Goal: Task Accomplishment & Management: Complete application form

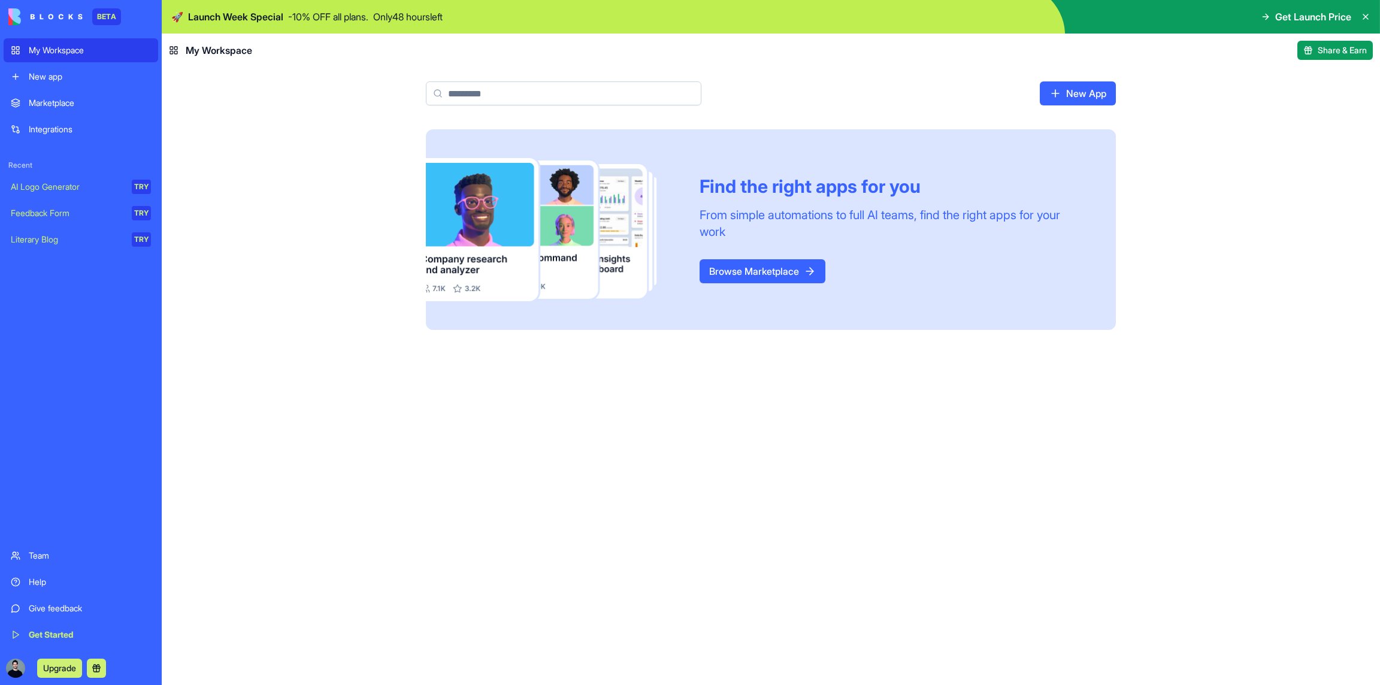
click at [53, 551] on div "Team" at bounding box center [90, 556] width 122 height 12
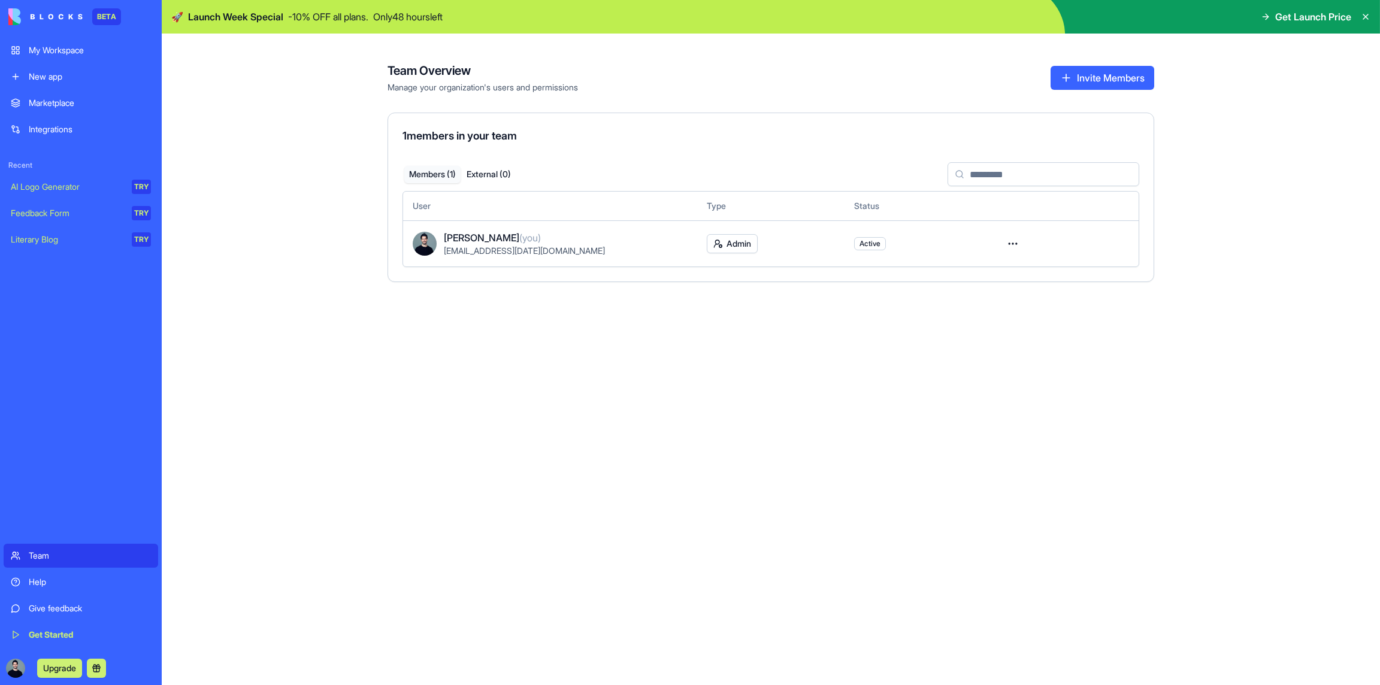
click at [59, 582] on div "Help" at bounding box center [90, 582] width 122 height 12
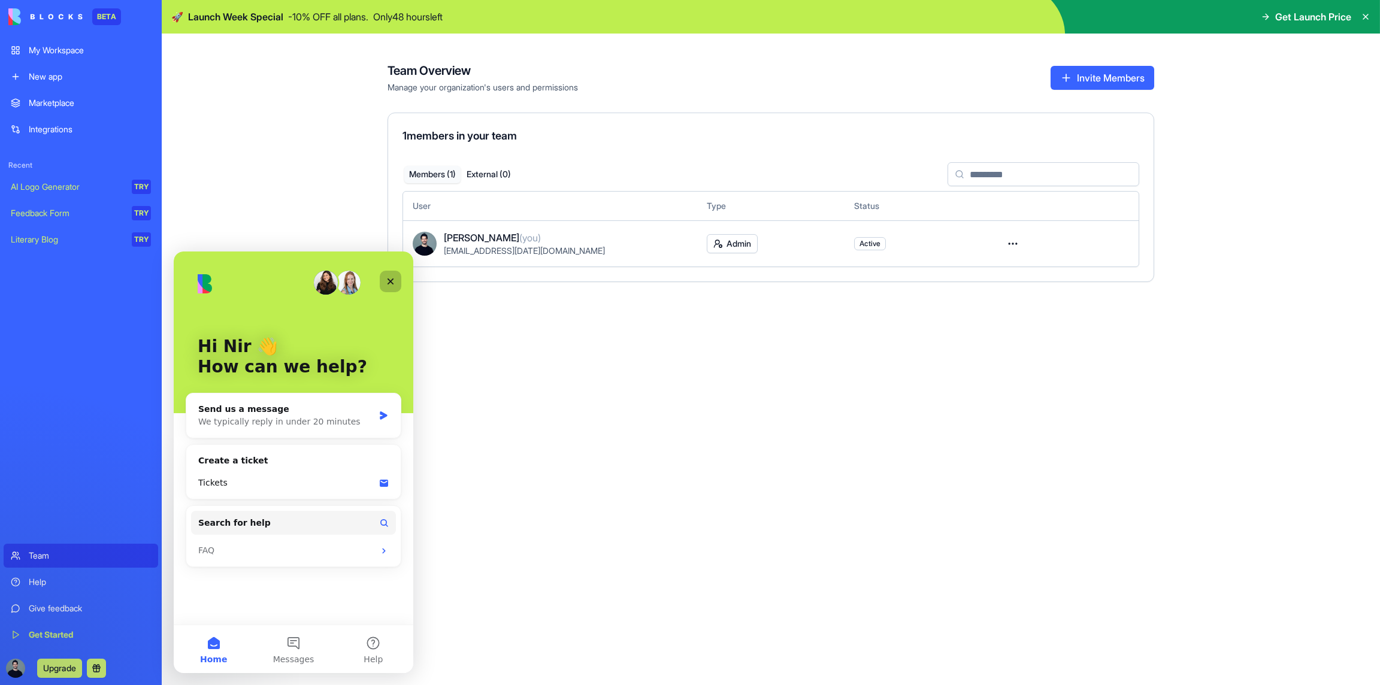
click at [398, 282] on div "Close" at bounding box center [391, 282] width 22 height 22
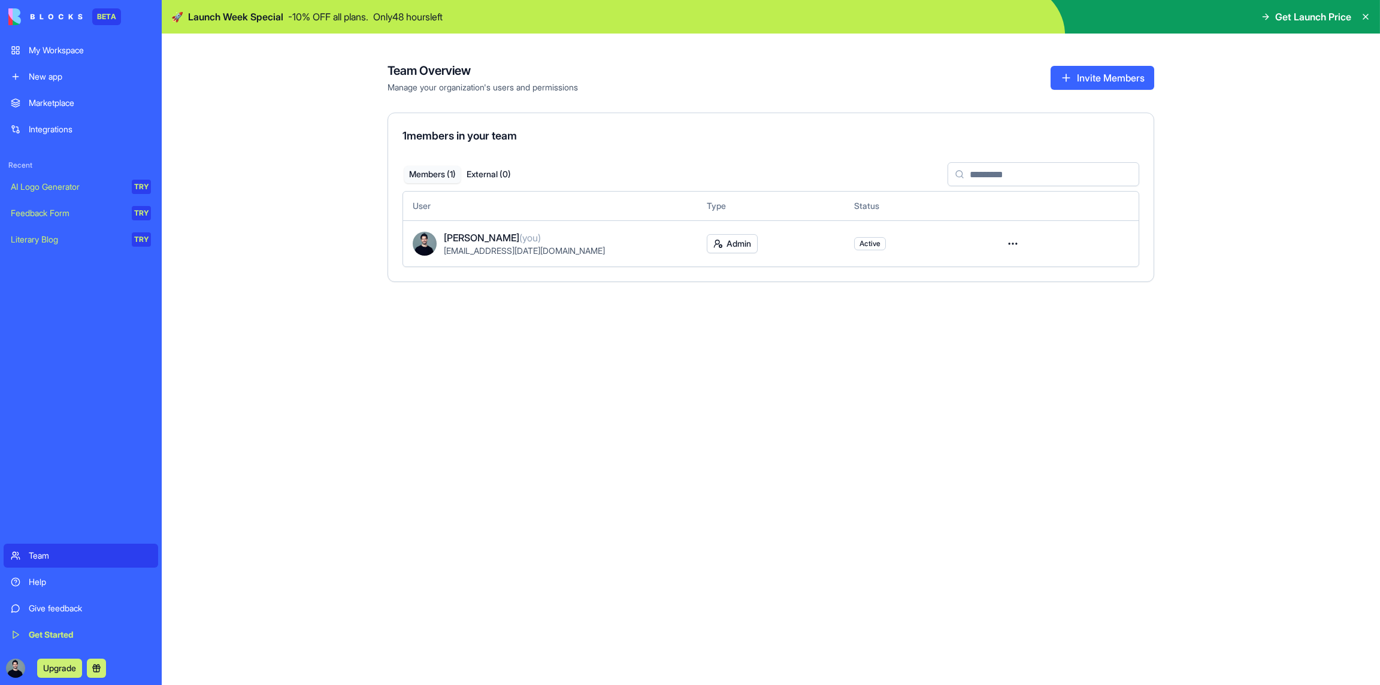
click at [83, 630] on div "Get Started" at bounding box center [90, 635] width 122 height 12
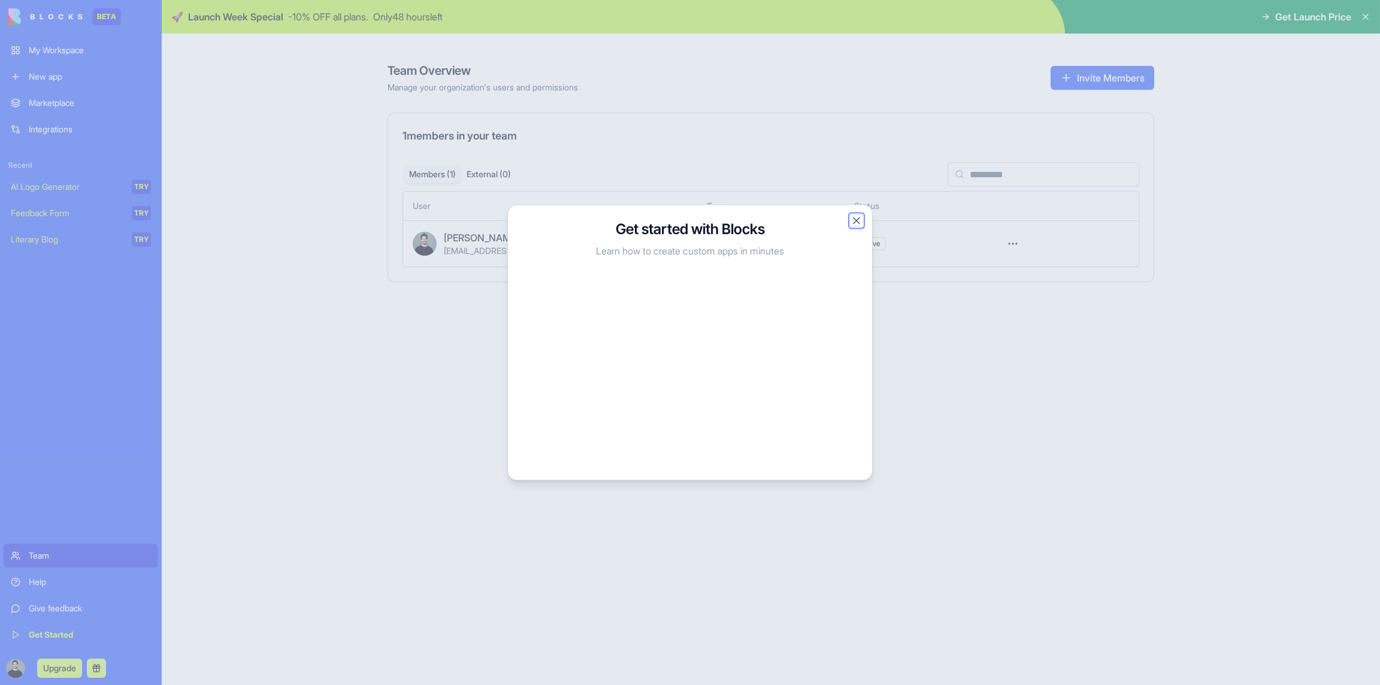
click at [859, 217] on button "Close" at bounding box center [857, 221] width 12 height 12
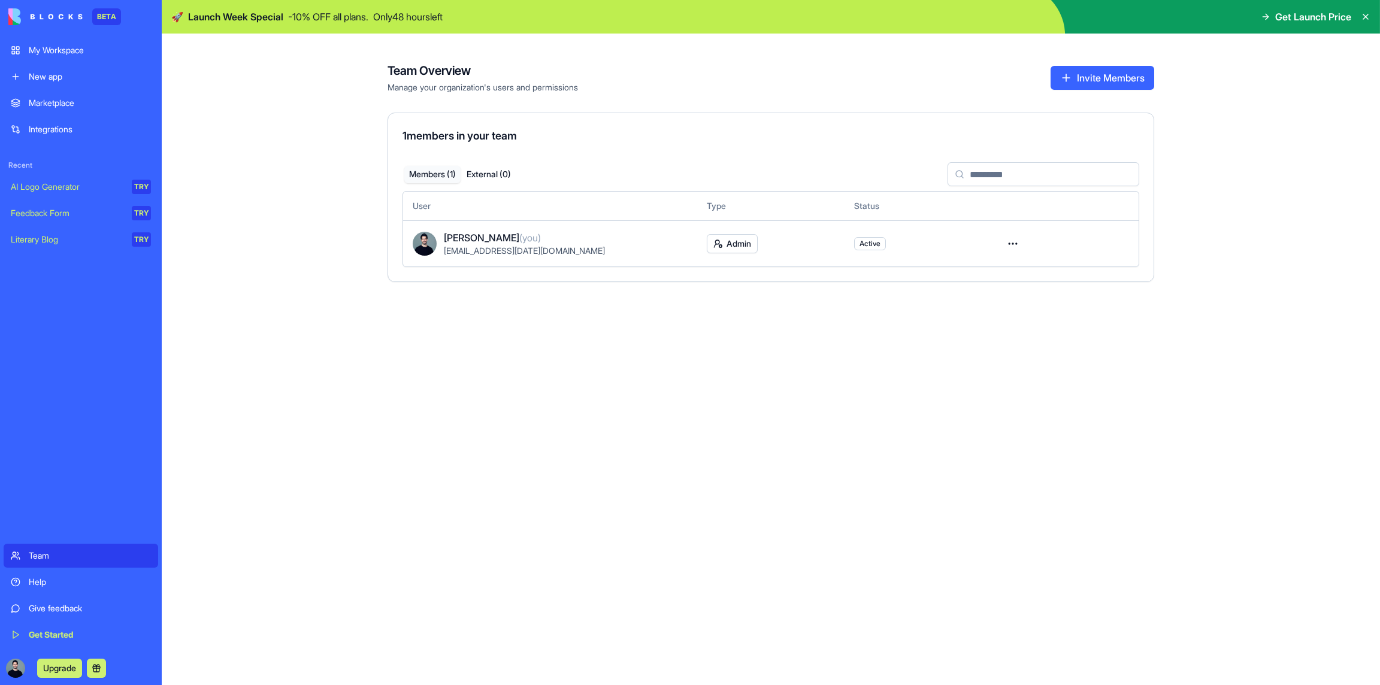
click at [43, 122] on link "Integrations" at bounding box center [81, 129] width 155 height 24
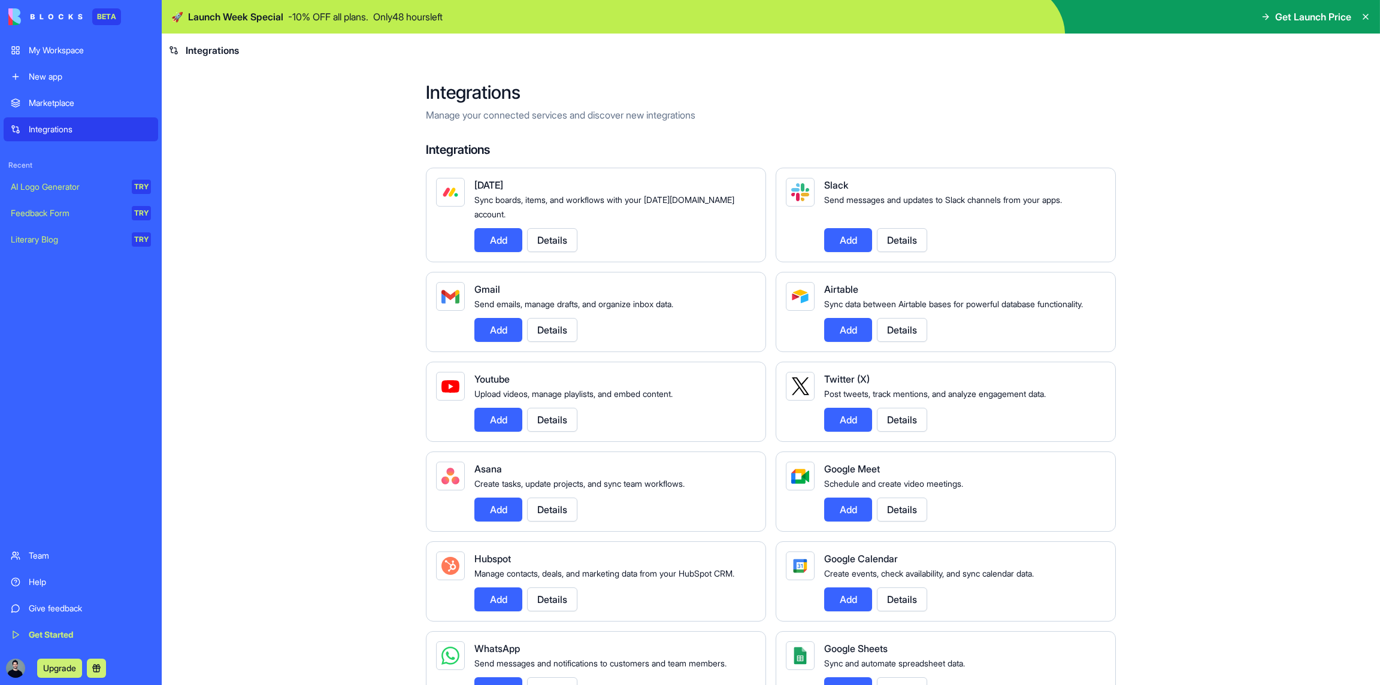
click at [56, 176] on link "AI Logo Generator TRY" at bounding box center [81, 187] width 155 height 24
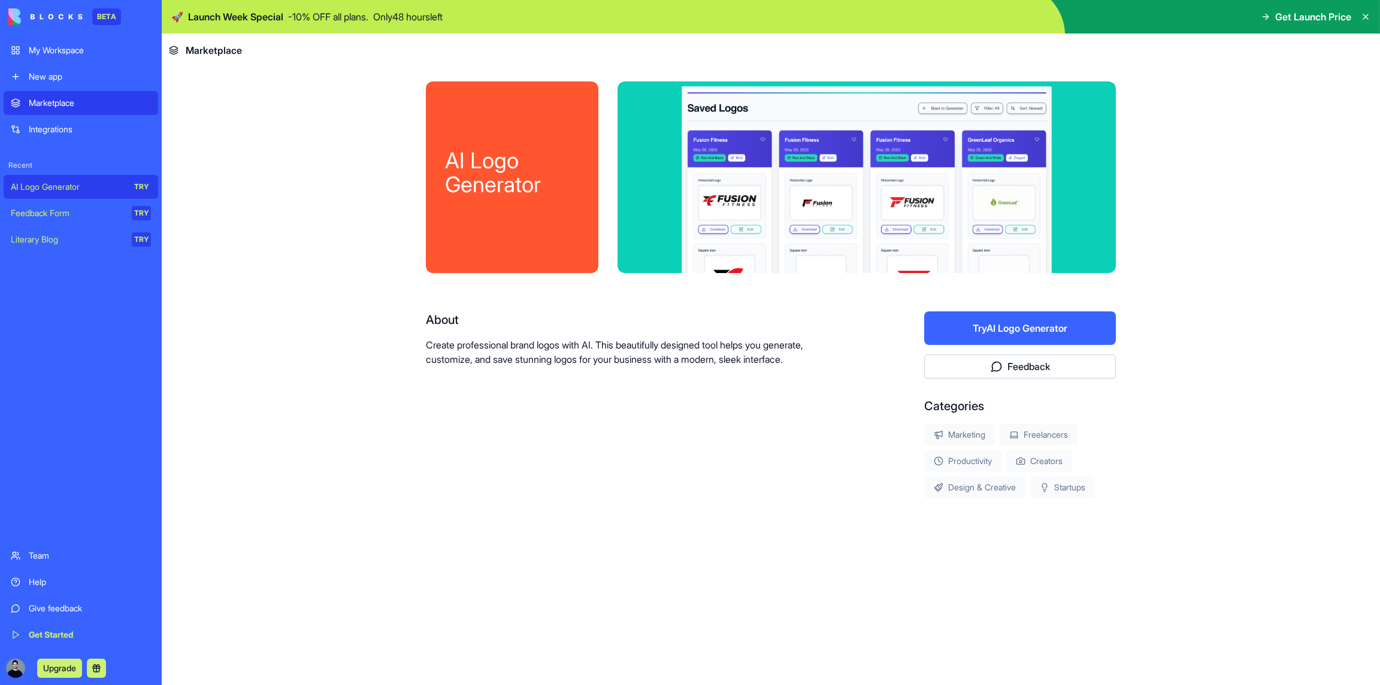
click at [65, 107] on div "Marketplace" at bounding box center [90, 103] width 122 height 12
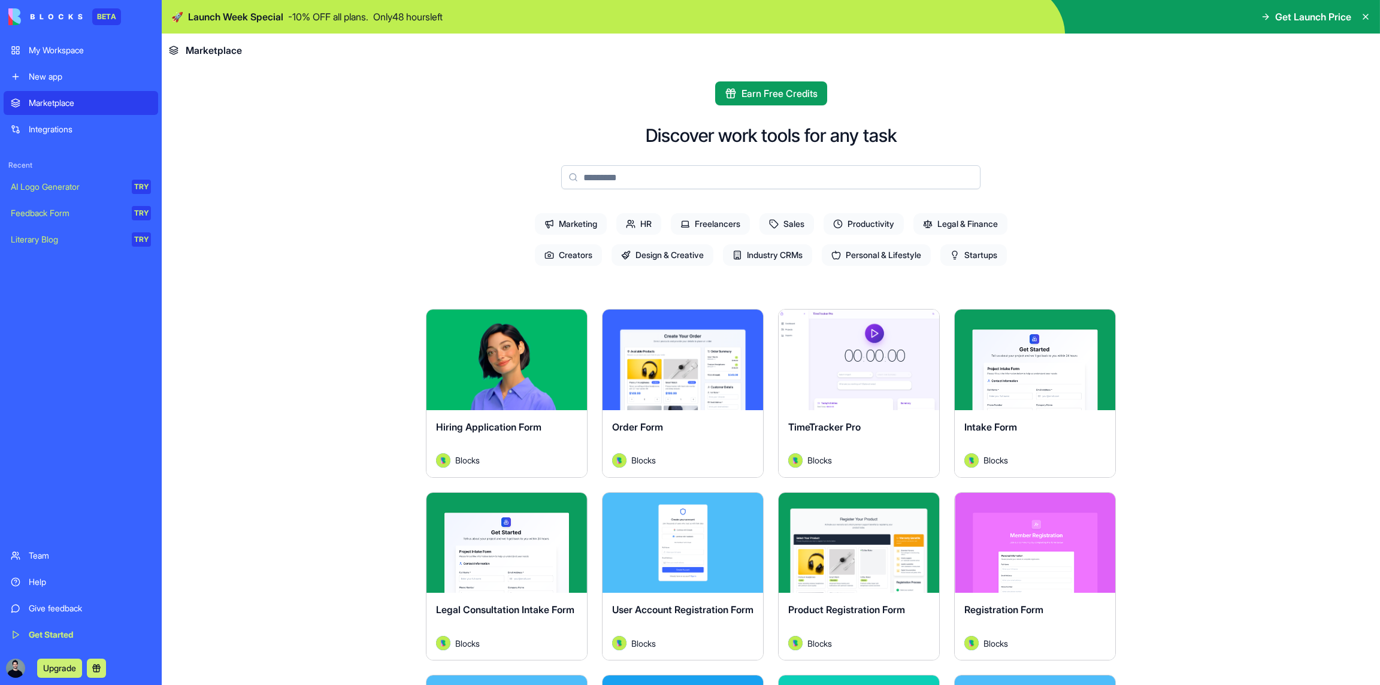
click at [699, 174] on input at bounding box center [770, 177] width 419 height 24
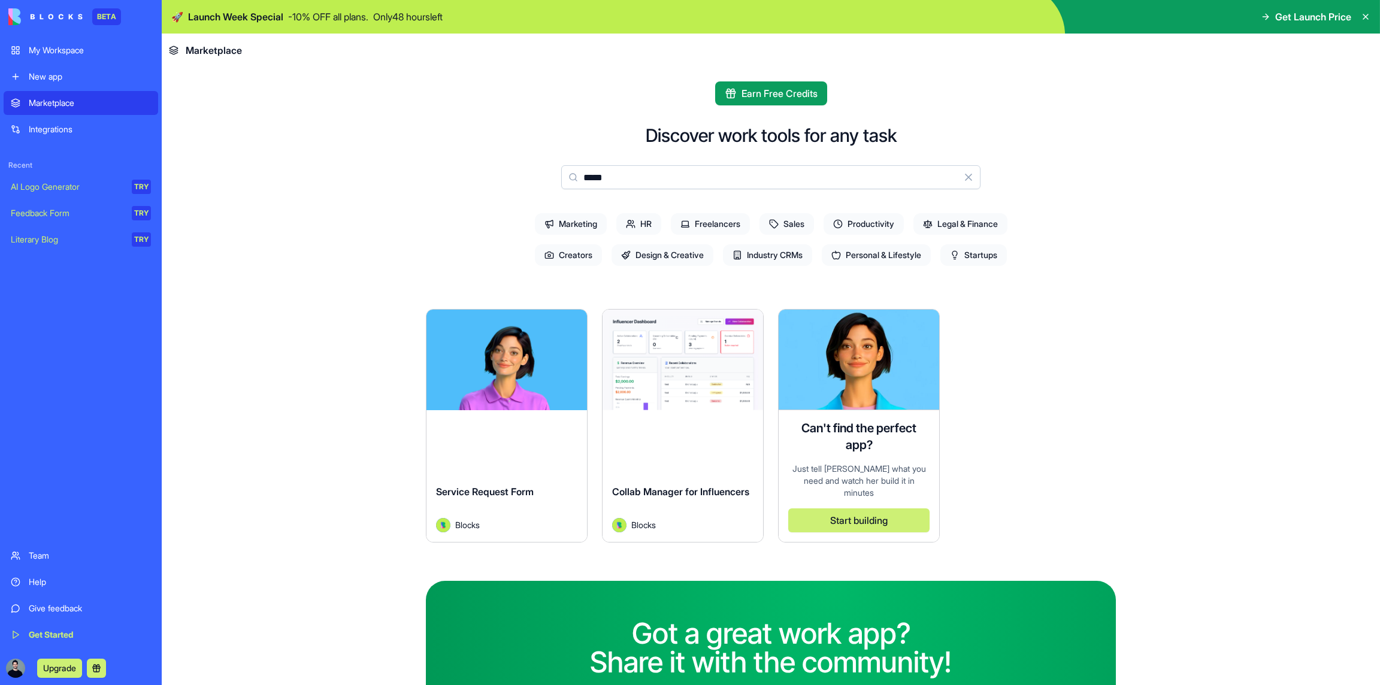
type input "*****"
click at [114, 89] on div "My Workspace New app Marketplace Integrations Recent AI Logo Generator TRY Feed…" at bounding box center [81, 342] width 155 height 609
click at [103, 77] on div "New app" at bounding box center [90, 77] width 122 height 12
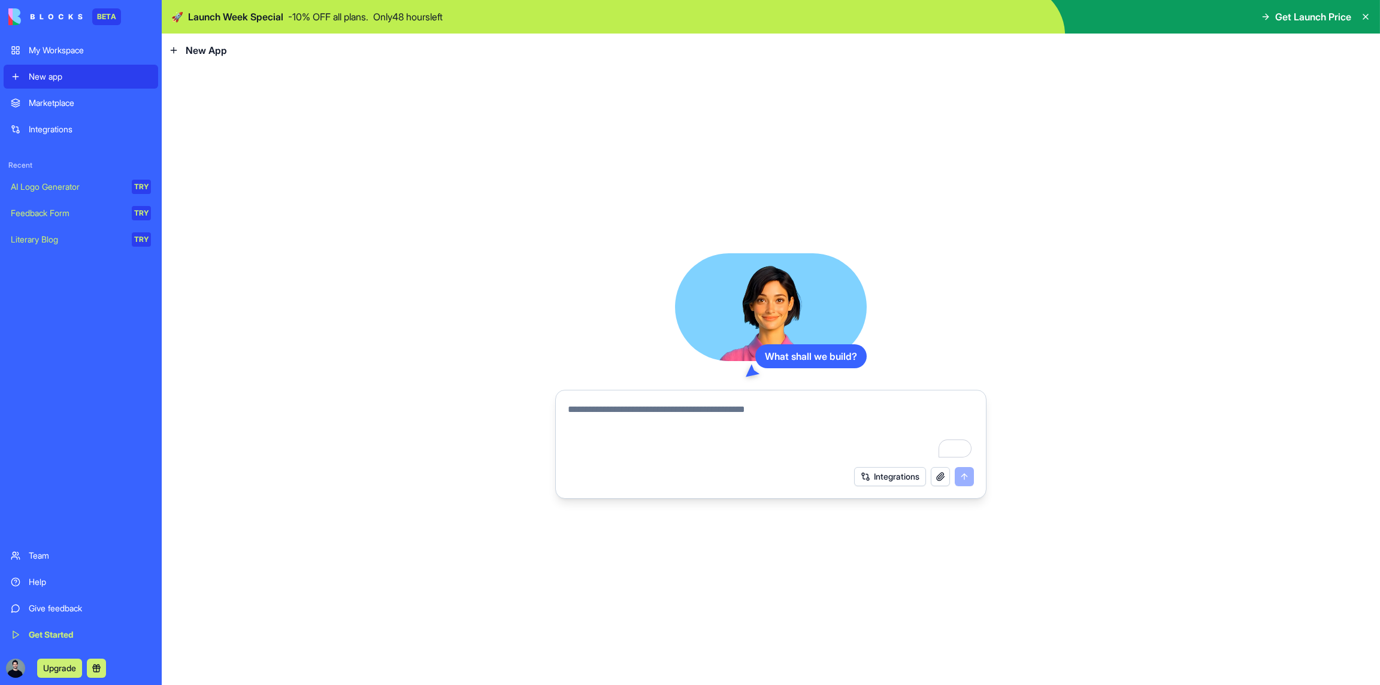
click at [643, 410] on textarea "To enrich screen reader interactions, please activate Accessibility in Grammarl…" at bounding box center [771, 432] width 406 height 58
click at [872, 482] on button "Integrations" at bounding box center [890, 476] width 72 height 19
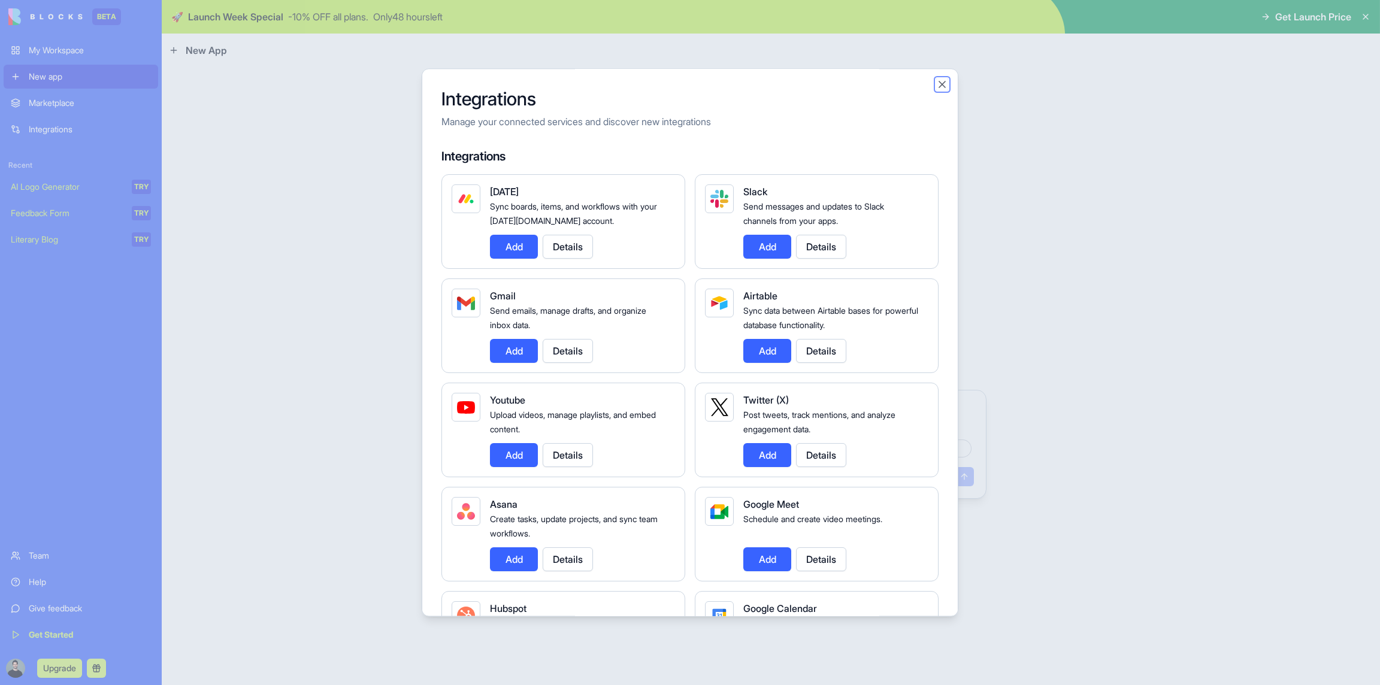
click at [941, 85] on button "Close" at bounding box center [942, 84] width 12 height 12
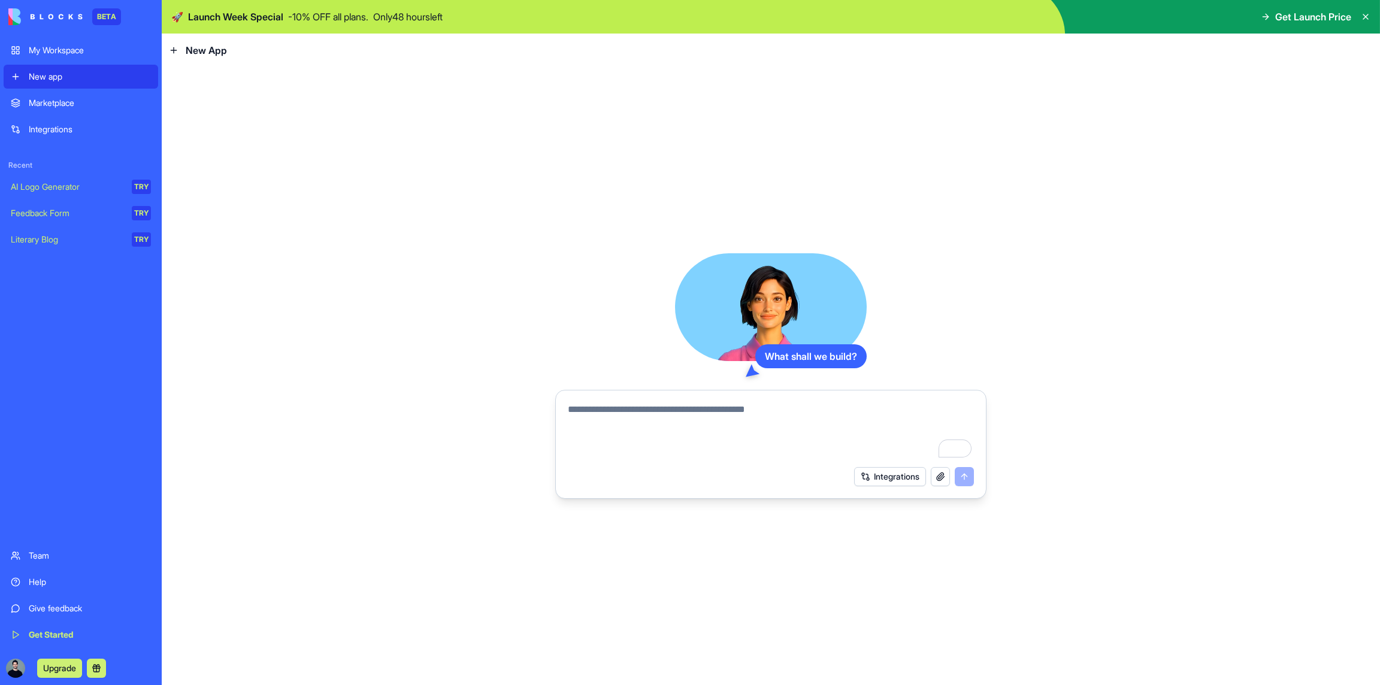
click at [664, 410] on textarea "To enrich screen reader interactions, please activate Accessibility in Grammarl…" at bounding box center [771, 432] width 406 height 58
type textarea "*"
type textarea "**********"
click at [968, 472] on button "submit" at bounding box center [964, 476] width 19 height 19
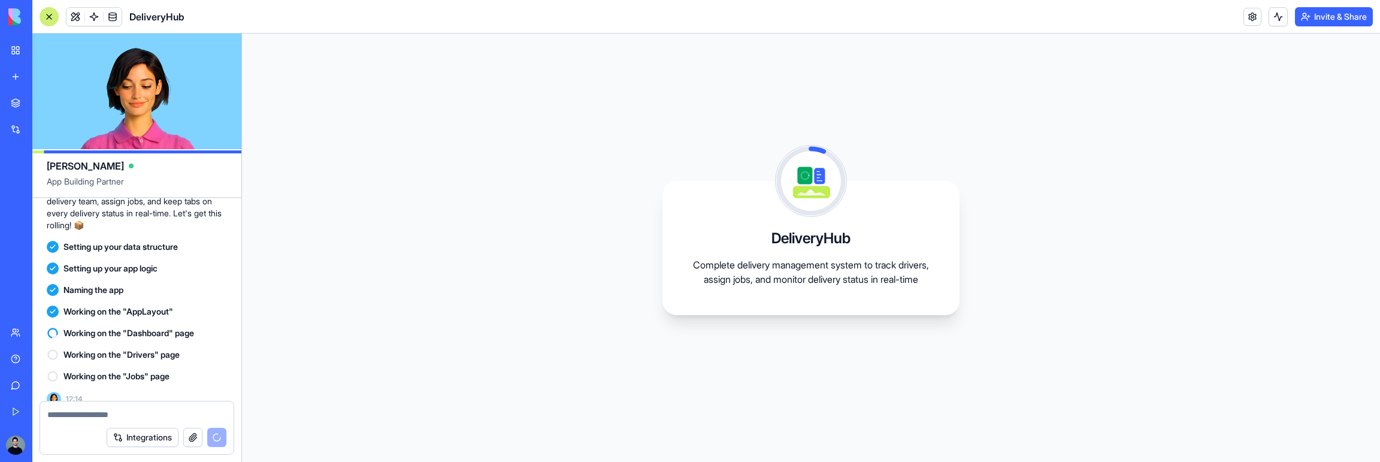
scroll to position [141, 0]
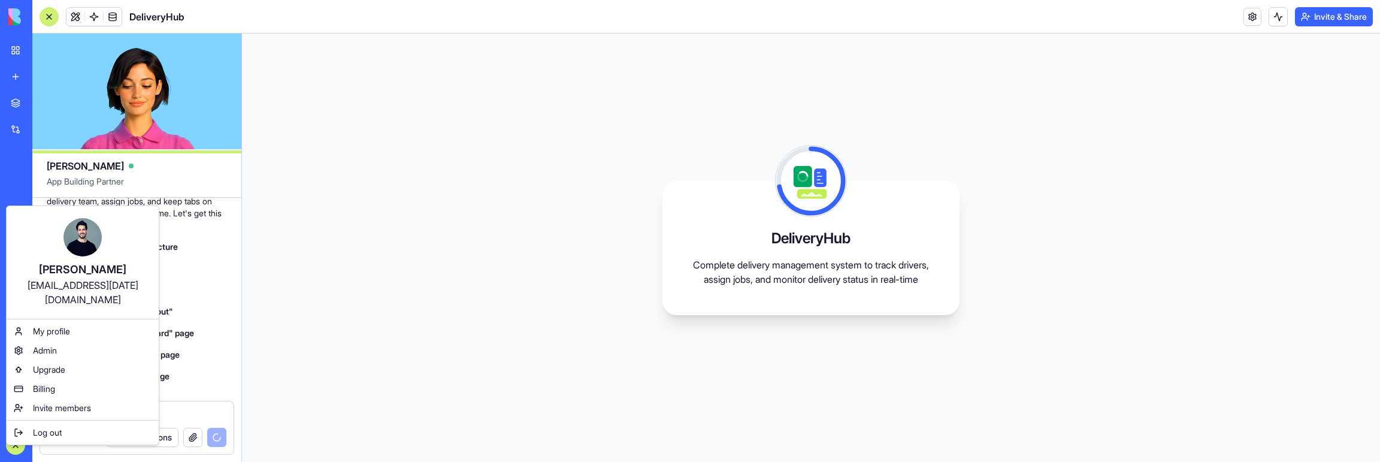
click at [393, 310] on html "BETA My Workspace New app Marketplace Integrations Recent New App AI Logo Gener…" at bounding box center [690, 231] width 1380 height 462
click at [415, 321] on html "BETA My Workspace New app Marketplace Integrations Recent New App AI Logo Gener…" at bounding box center [690, 231] width 1380 height 462
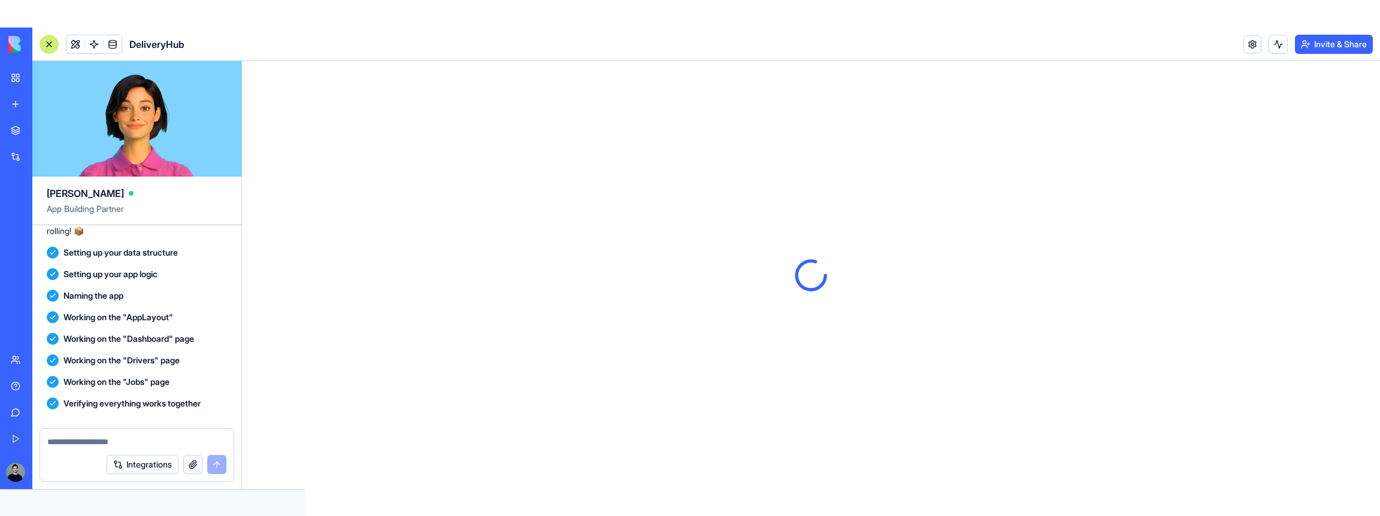
scroll to position [355, 0]
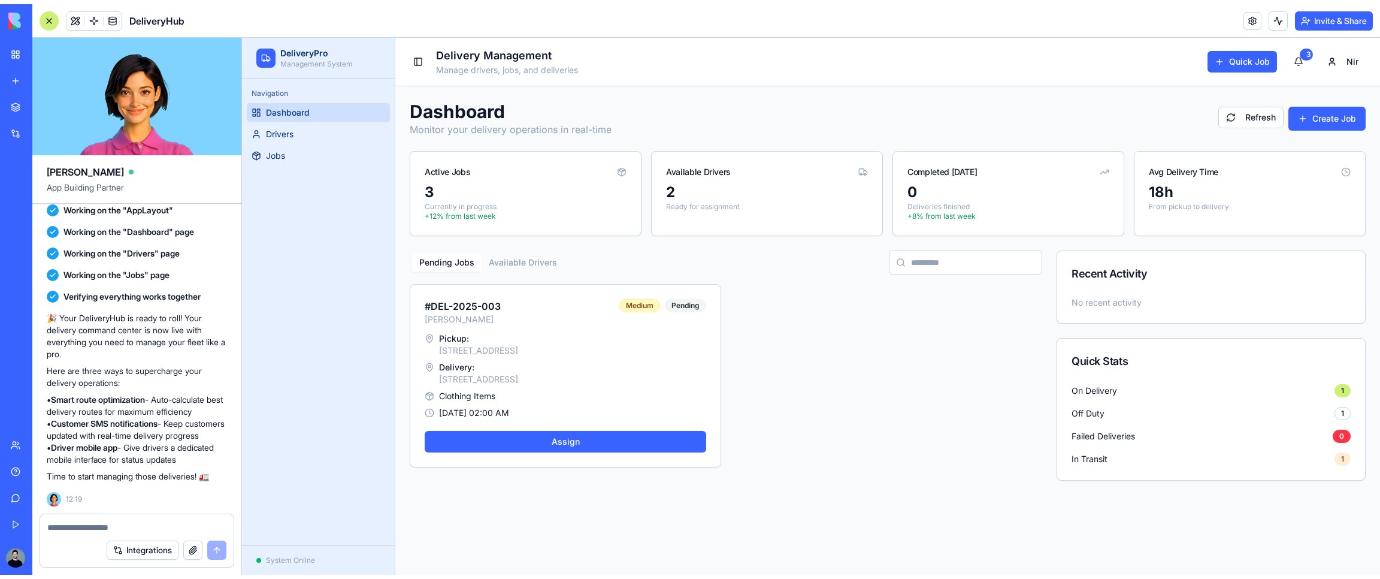
scroll to position [240, 0]
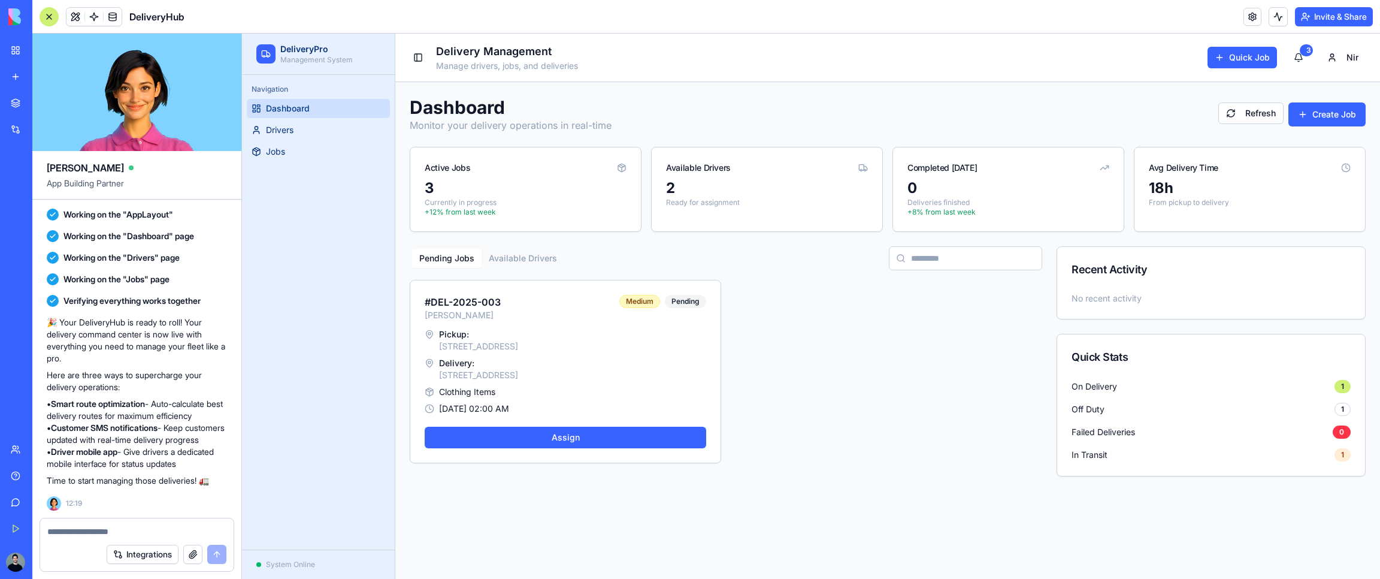
click at [340, 325] on div "Navigation Dashboard Drivers Jobs" at bounding box center [318, 312] width 153 height 475
click at [503, 181] on div "3" at bounding box center [526, 188] width 202 height 19
click at [528, 367] on div "Delivery: [STREET_ADDRESS]" at bounding box center [566, 369] width 282 height 24
click at [334, 134] on link "Drivers" at bounding box center [318, 129] width 143 height 19
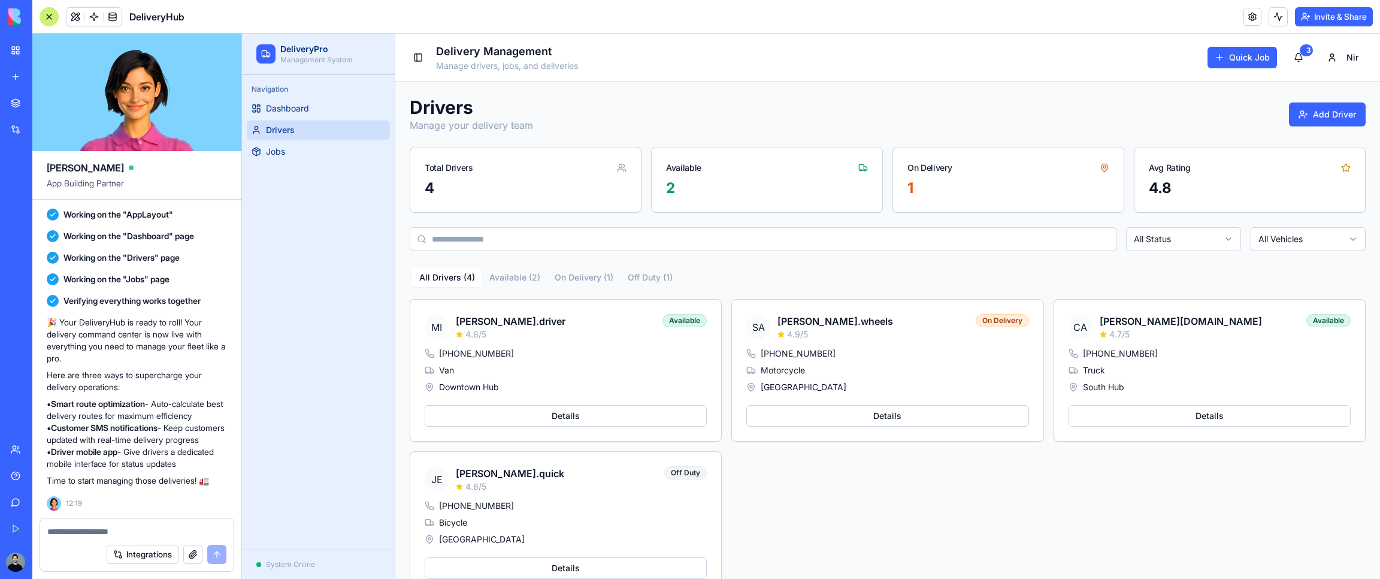
click at [98, 530] on textarea at bounding box center [136, 531] width 179 height 12
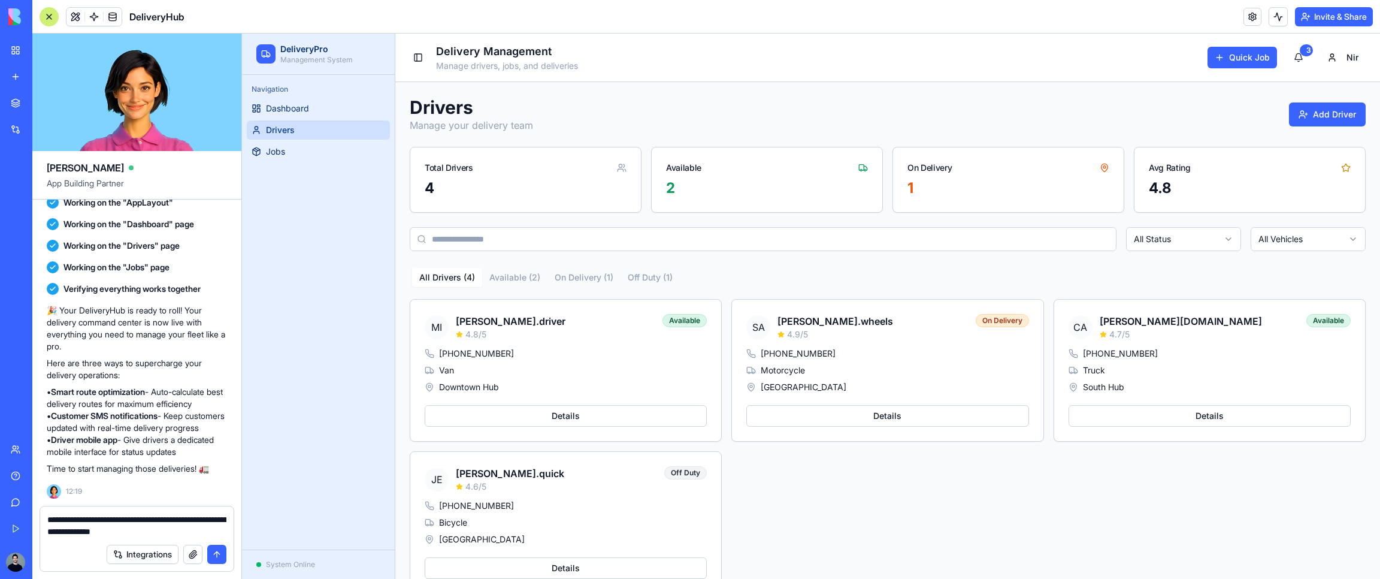
type textarea "**********"
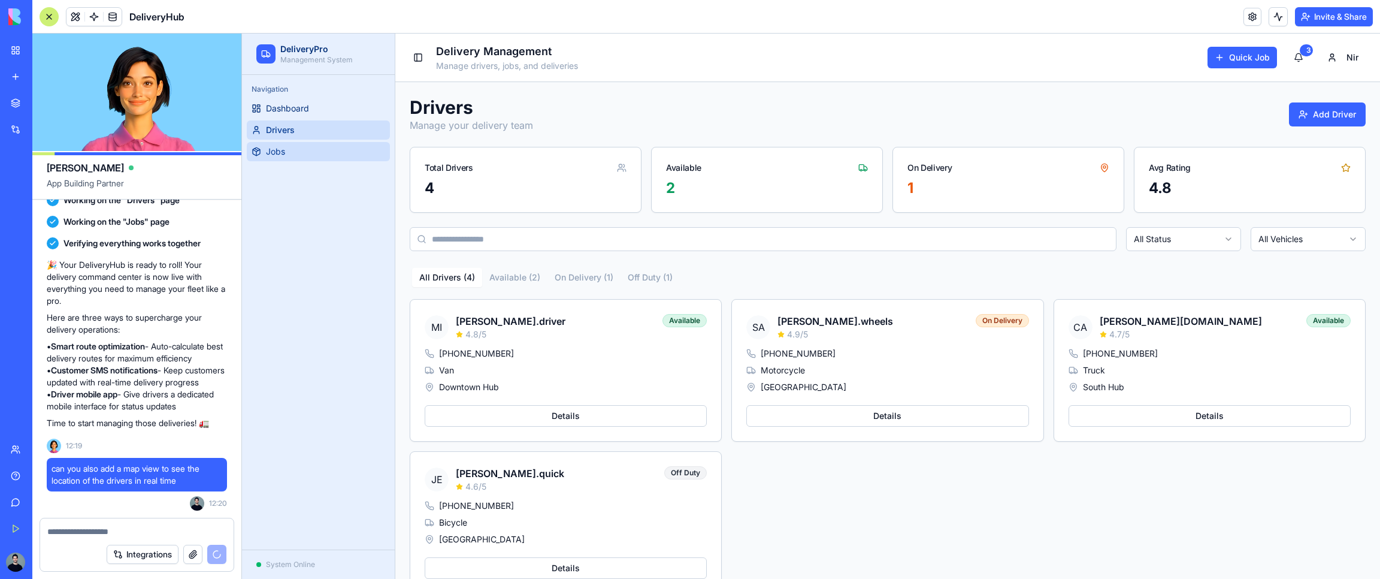
click at [284, 151] on span "Jobs" at bounding box center [275, 152] width 19 height 12
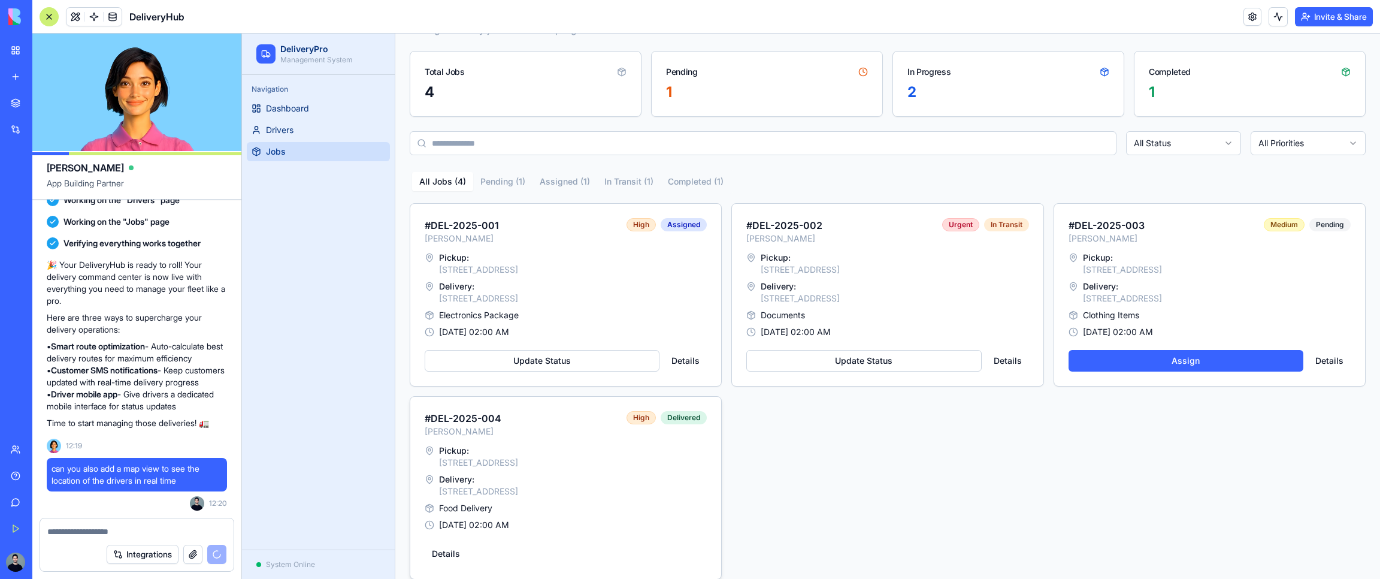
scroll to position [111, 0]
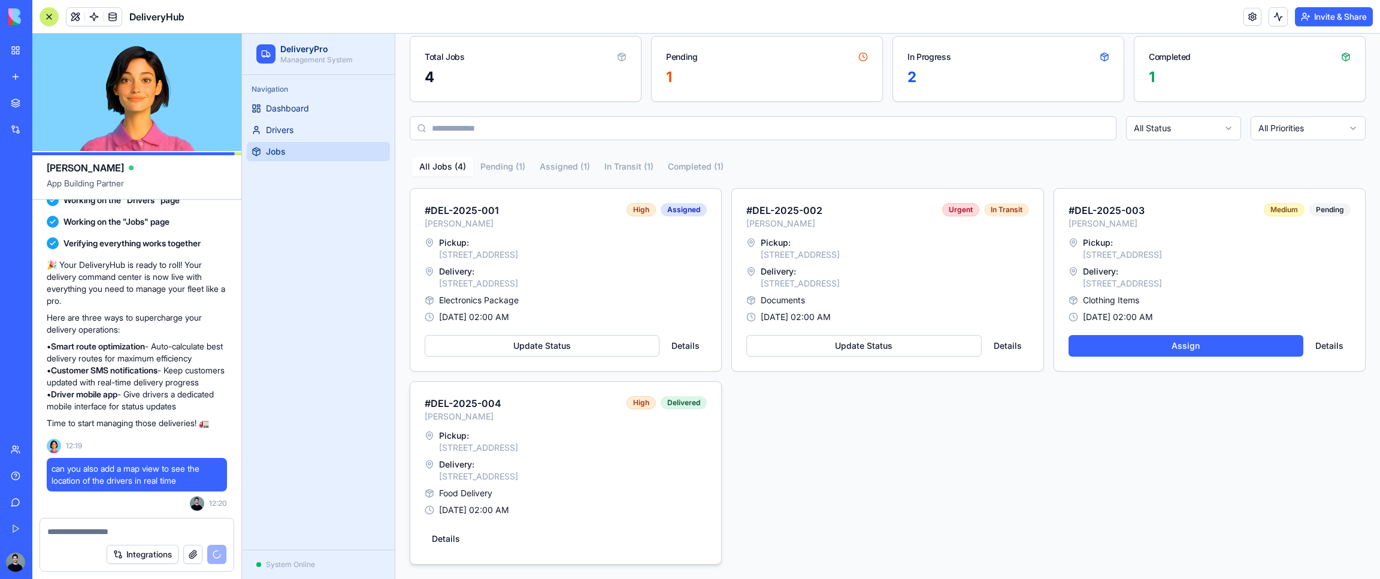
click at [585, 487] on div "Food Delivery" at bounding box center [566, 493] width 282 height 12
click at [691, 347] on button "Details" at bounding box center [685, 346] width 43 height 22
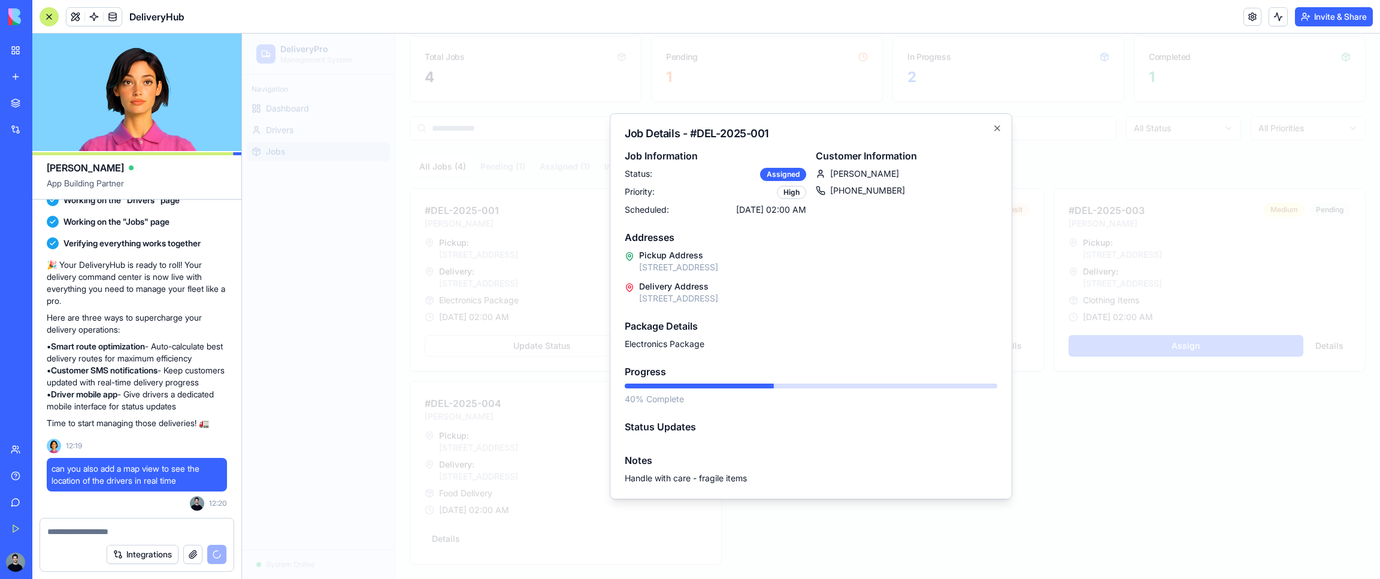
drag, startPoint x: 999, startPoint y: 128, endPoint x: 992, endPoint y: 147, distance: 20.5
click at [999, 127] on icon "button" at bounding box center [998, 128] width 10 height 10
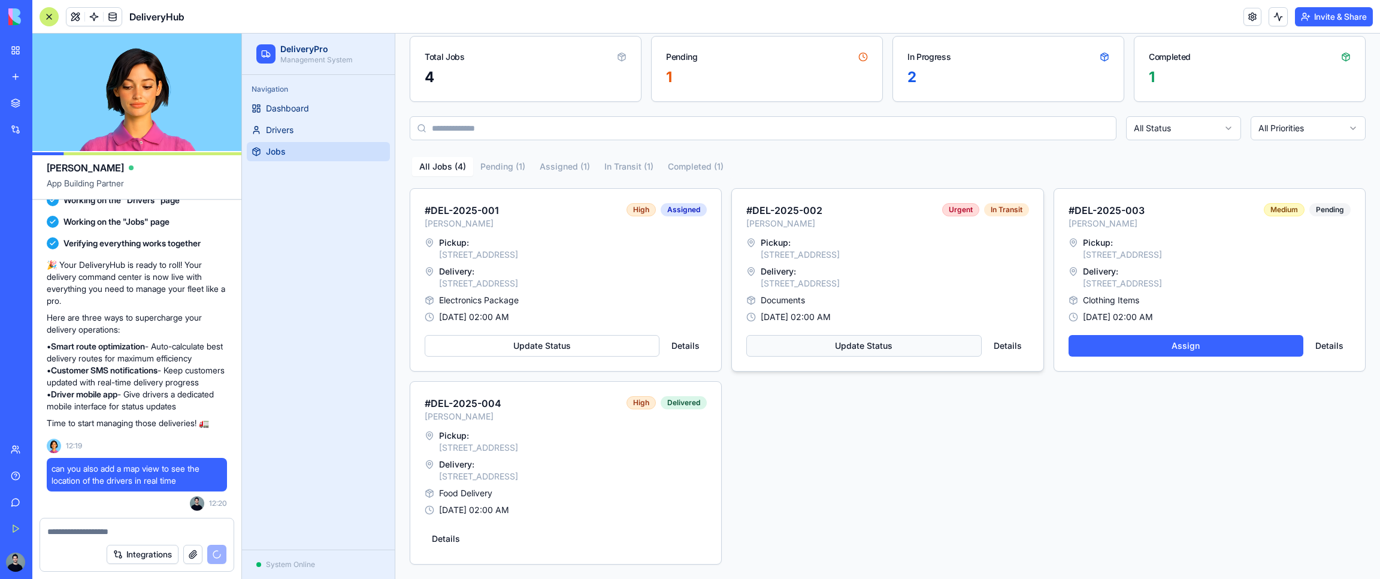
click at [909, 343] on button "Update Status" at bounding box center [864, 346] width 235 height 22
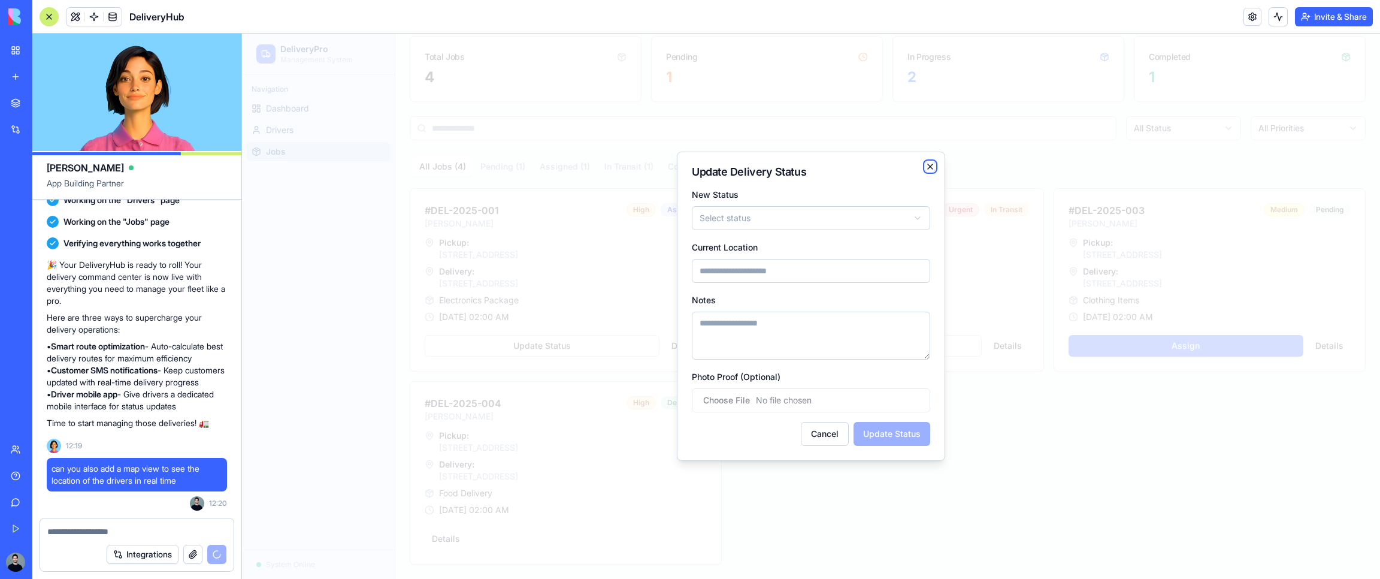
click at [933, 167] on icon "button" at bounding box center [931, 167] width 10 height 10
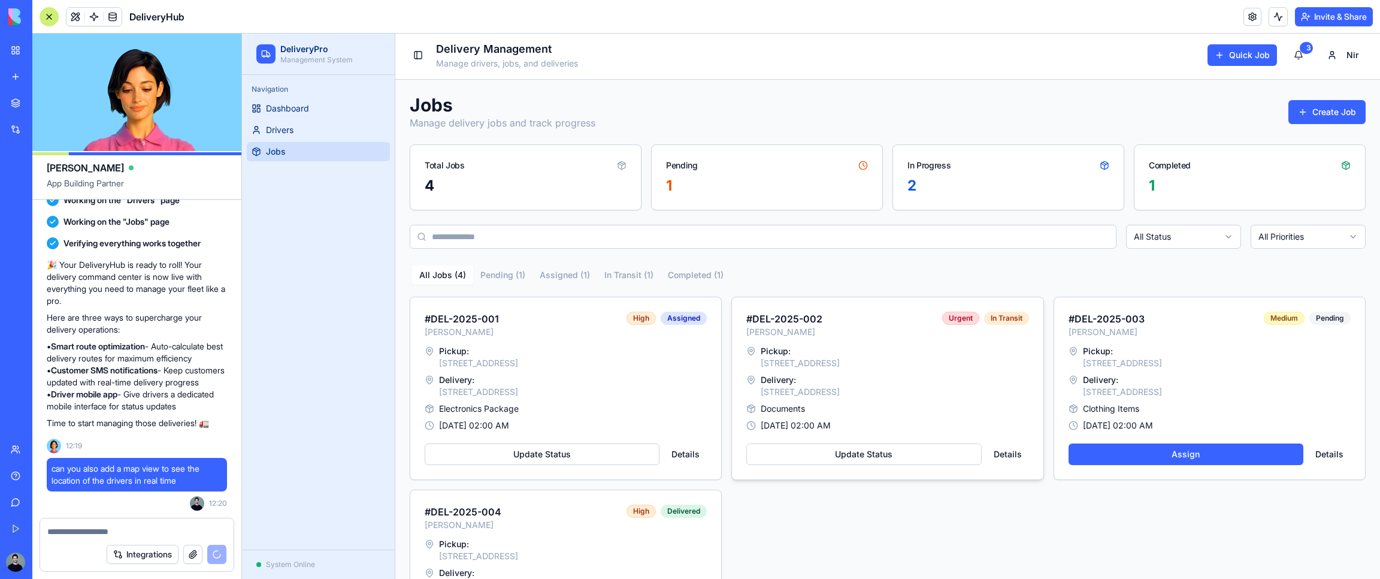
scroll to position [0, 0]
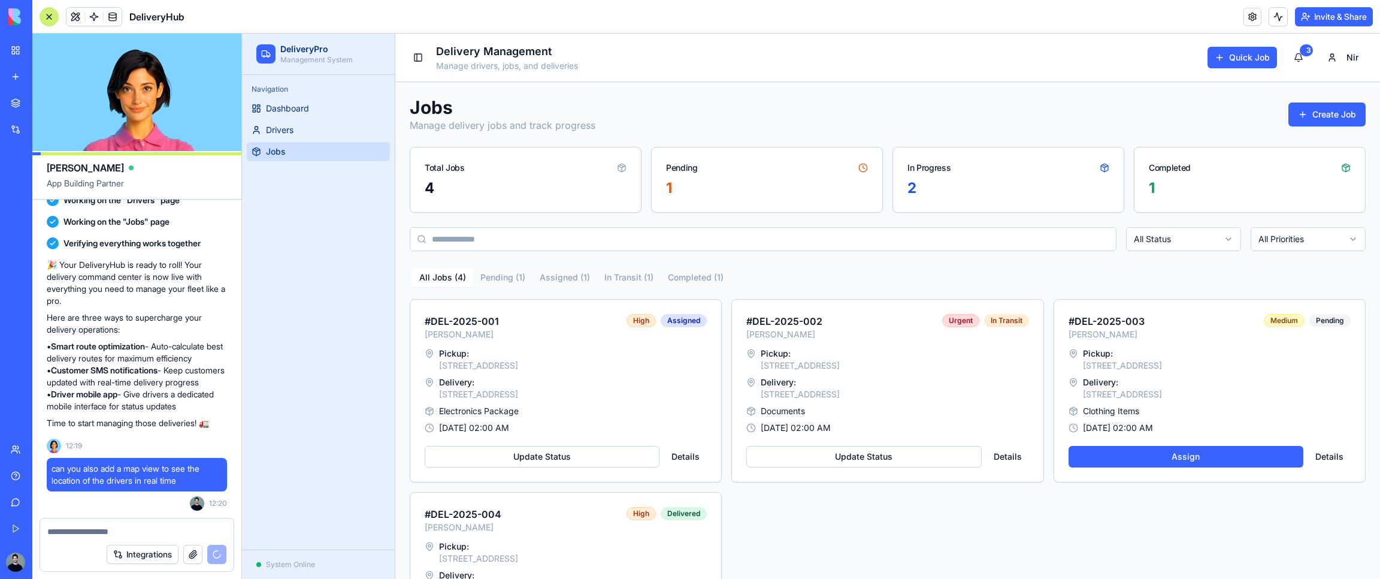
click at [294, 140] on ul "Dashboard Drivers Jobs" at bounding box center [318, 130] width 143 height 62
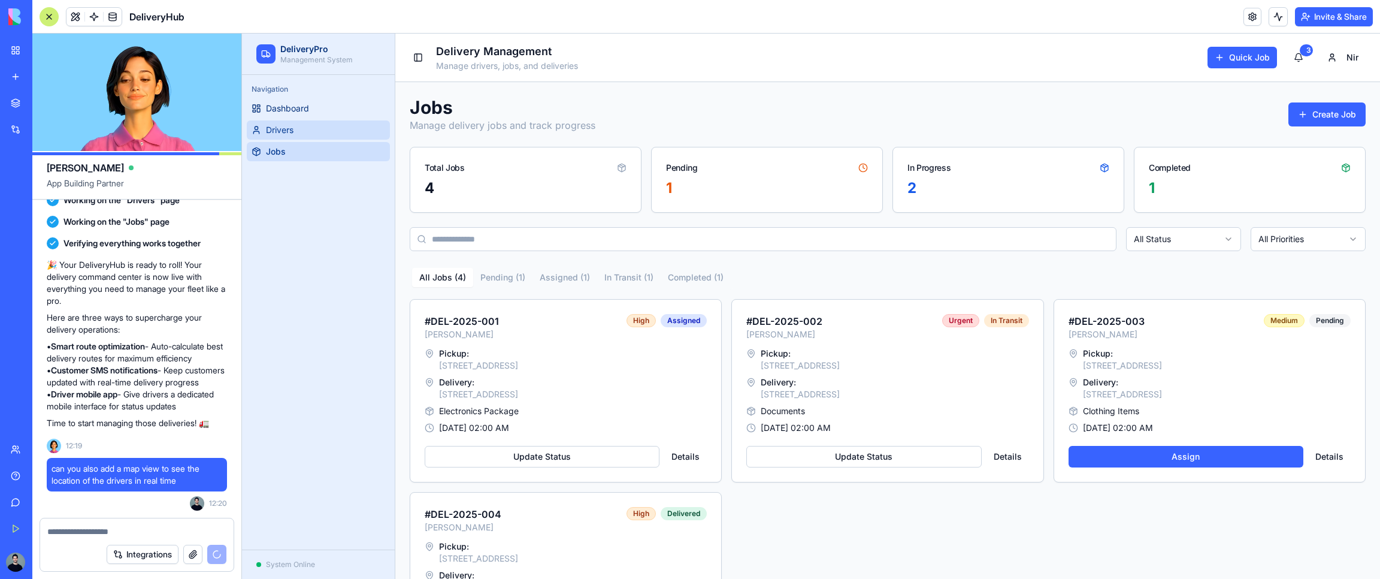
click at [294, 133] on span "Drivers" at bounding box center [280, 130] width 28 height 12
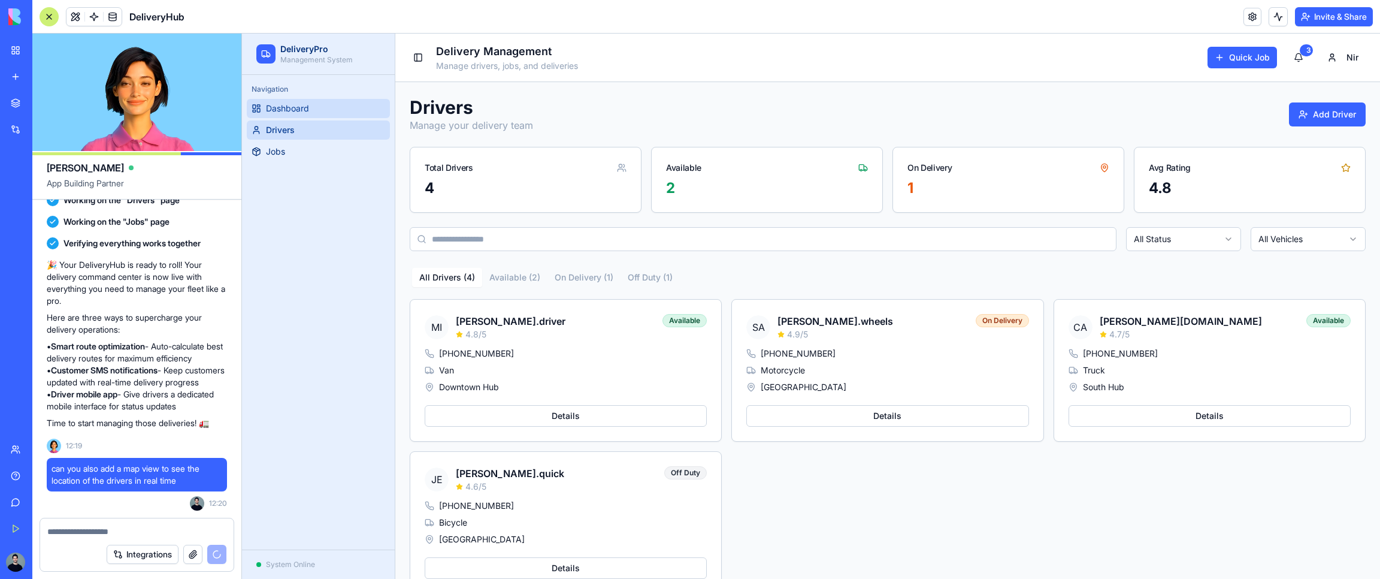
click at [296, 111] on span "Dashboard" at bounding box center [287, 108] width 43 height 12
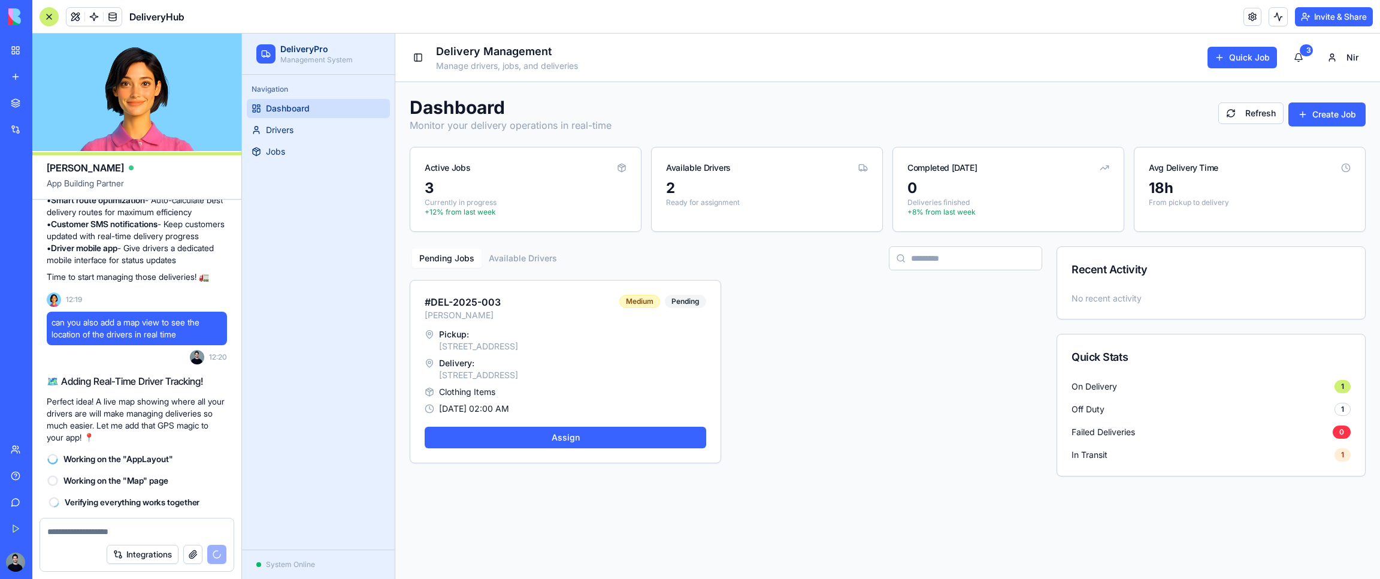
scroll to position [466, 0]
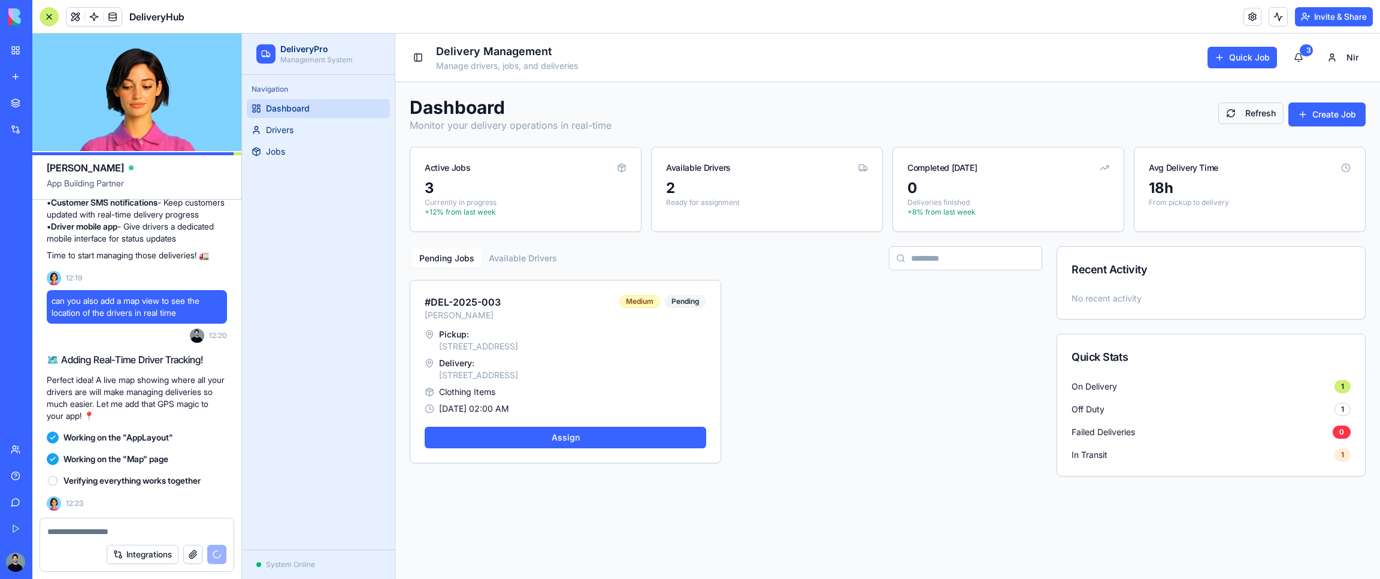
click at [1238, 118] on button "Refresh" at bounding box center [1251, 113] width 65 height 22
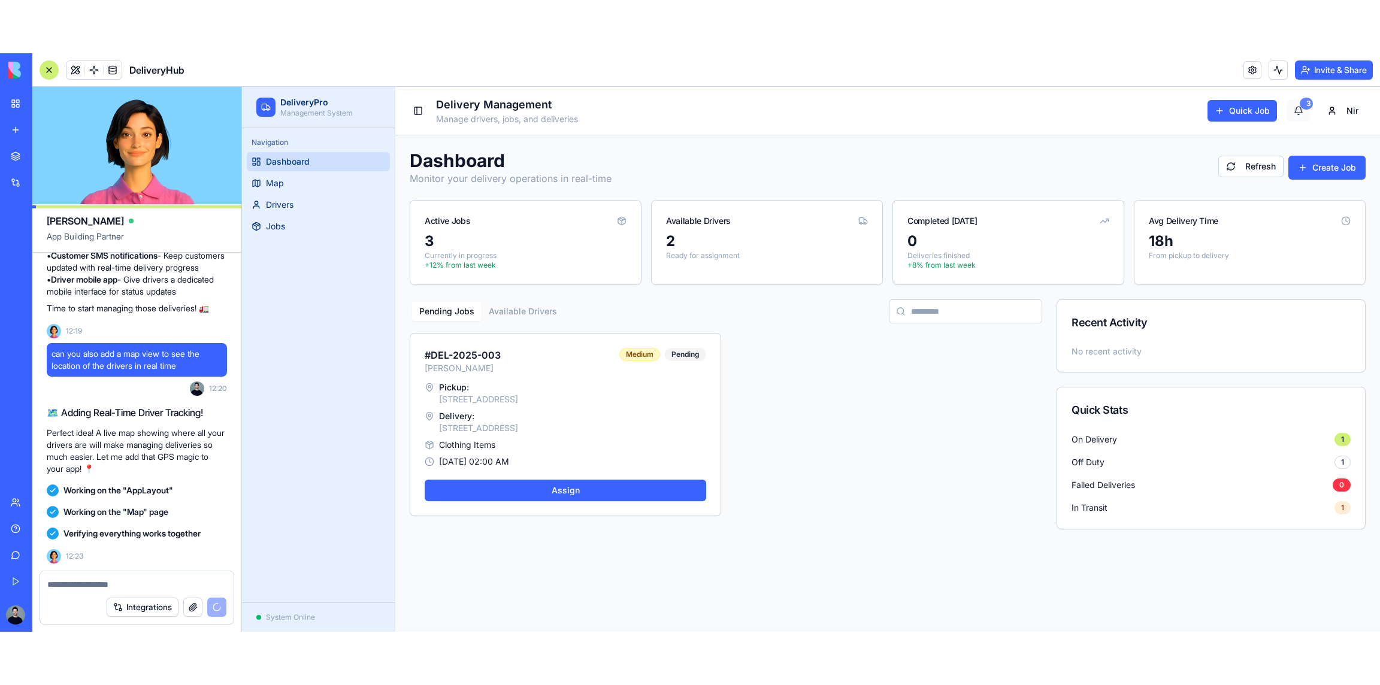
scroll to position [612, 0]
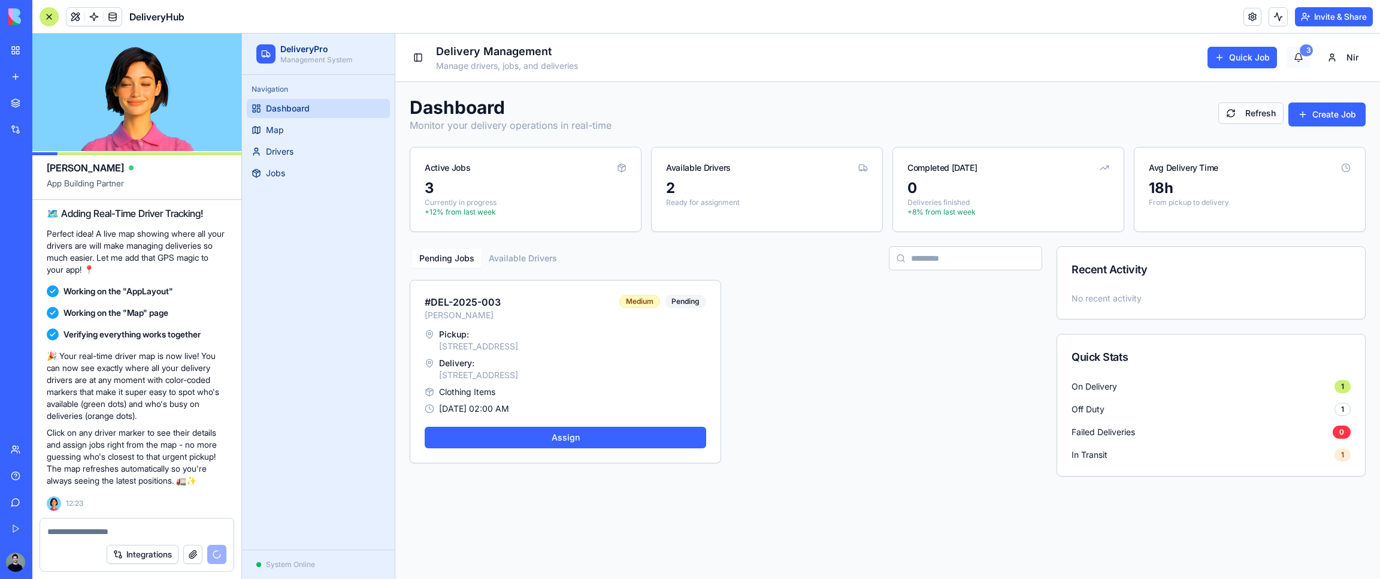
click at [1303, 53] on div "3" at bounding box center [1306, 50] width 13 height 12
click at [323, 131] on link "Map" at bounding box center [318, 129] width 143 height 19
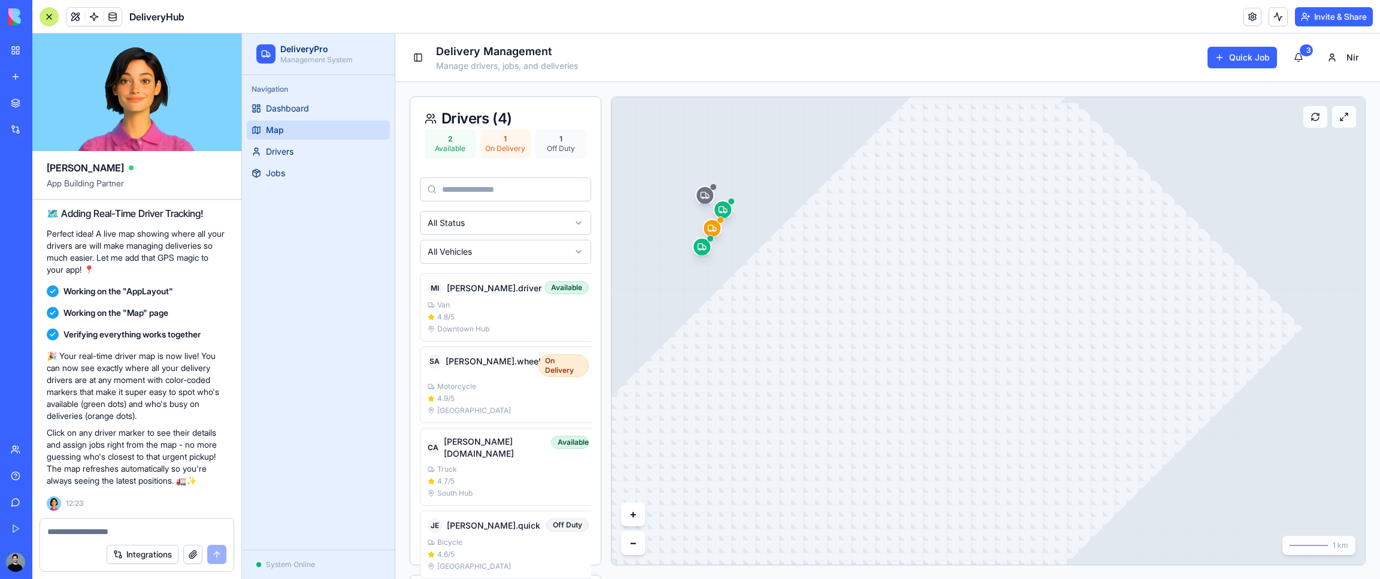
drag, startPoint x: 742, startPoint y: 239, endPoint x: 794, endPoint y: 237, distance: 52.2
click at [796, 237] on rect at bounding box center [989, 330] width 754 height 467
click at [641, 514] on button "+" at bounding box center [633, 514] width 24 height 24
click at [500, 308] on div "Van" at bounding box center [508, 305] width 161 height 10
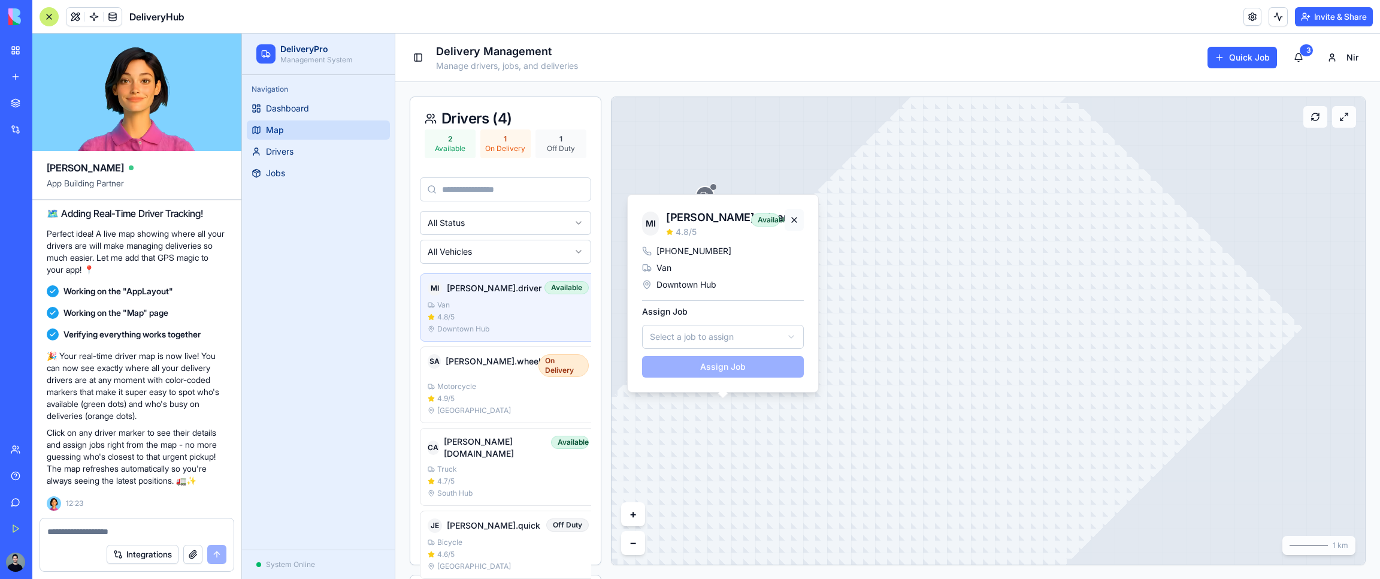
click at [796, 217] on button at bounding box center [794, 220] width 19 height 22
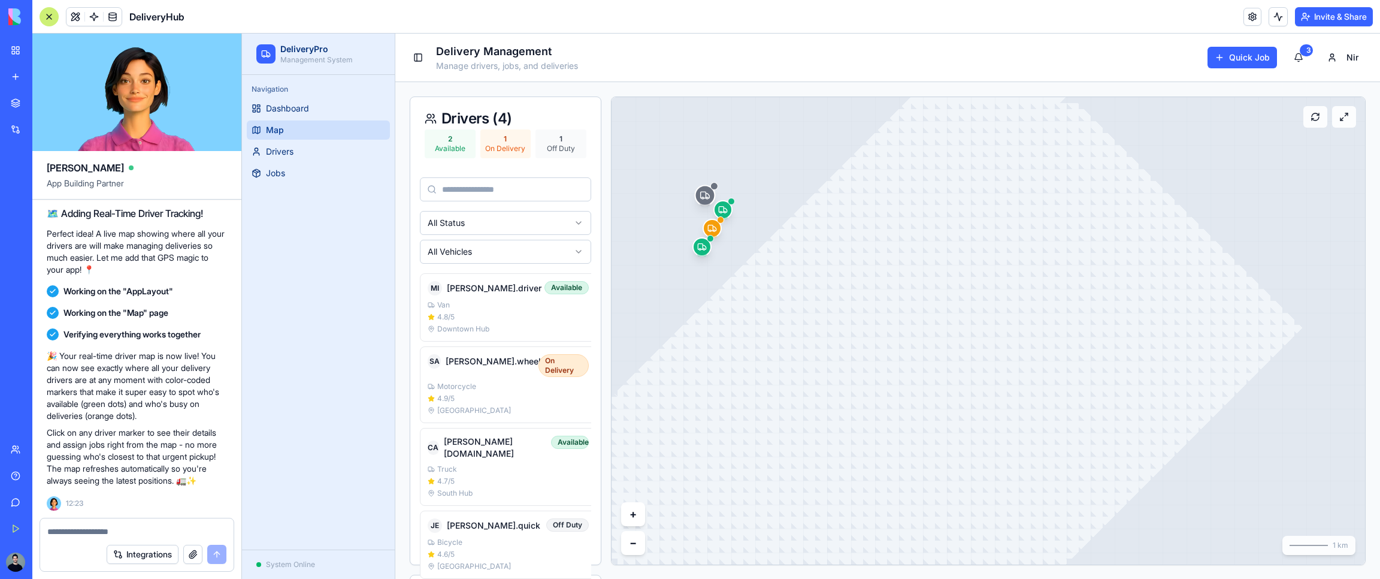
click at [705, 200] on div at bounding box center [705, 202] width 11 height 5
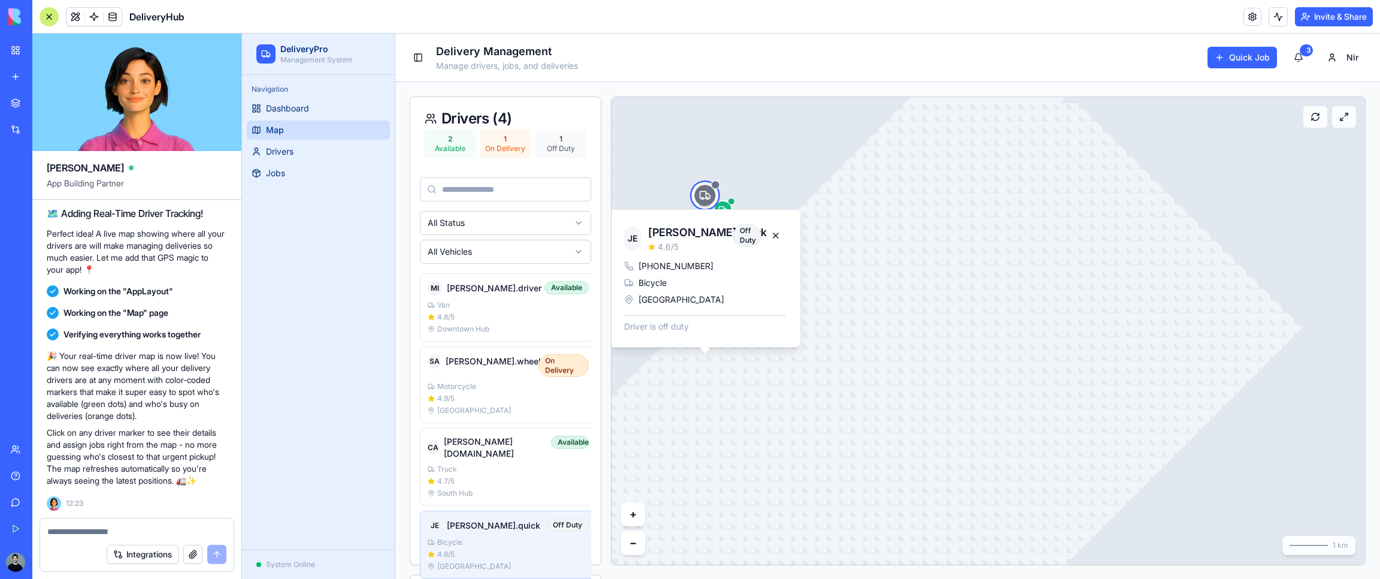
click at [780, 203] on rect at bounding box center [989, 330] width 754 height 467
drag, startPoint x: 771, startPoint y: 186, endPoint x: 637, endPoint y: 185, distance: 133.0
click at [769, 186] on rect at bounding box center [989, 330] width 754 height 467
click at [781, 231] on button at bounding box center [775, 236] width 19 height 22
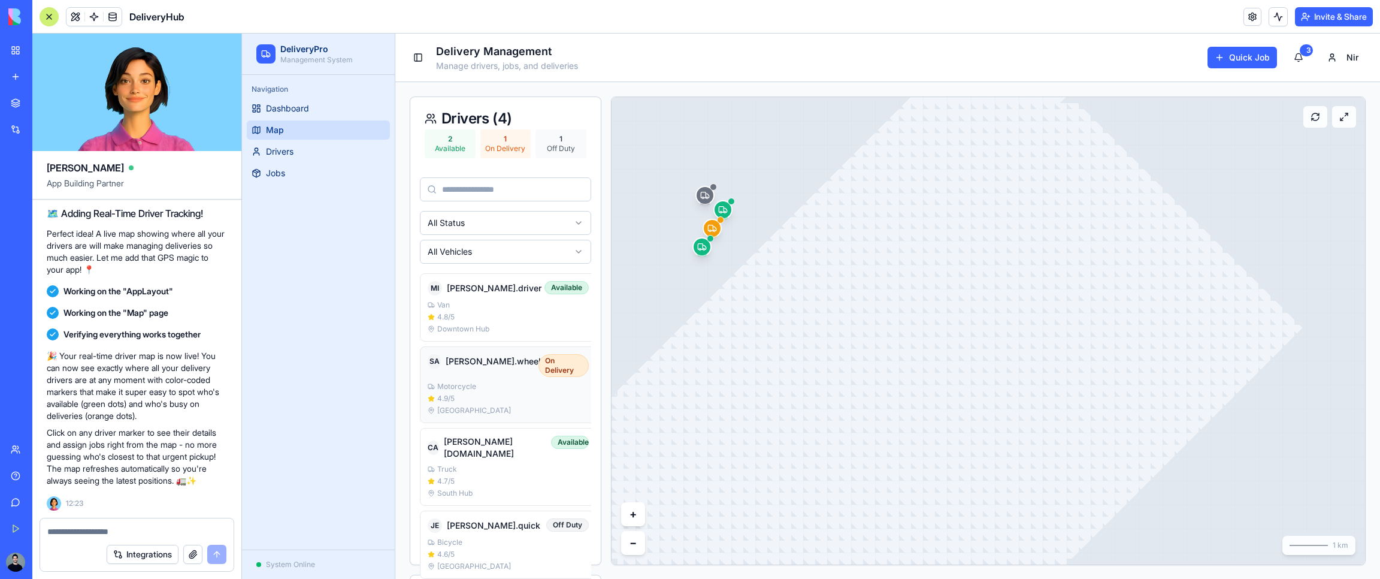
click at [511, 382] on div "Motorcycle 4.9 /5 [GEOGRAPHIC_DATA]" at bounding box center [508, 399] width 161 height 34
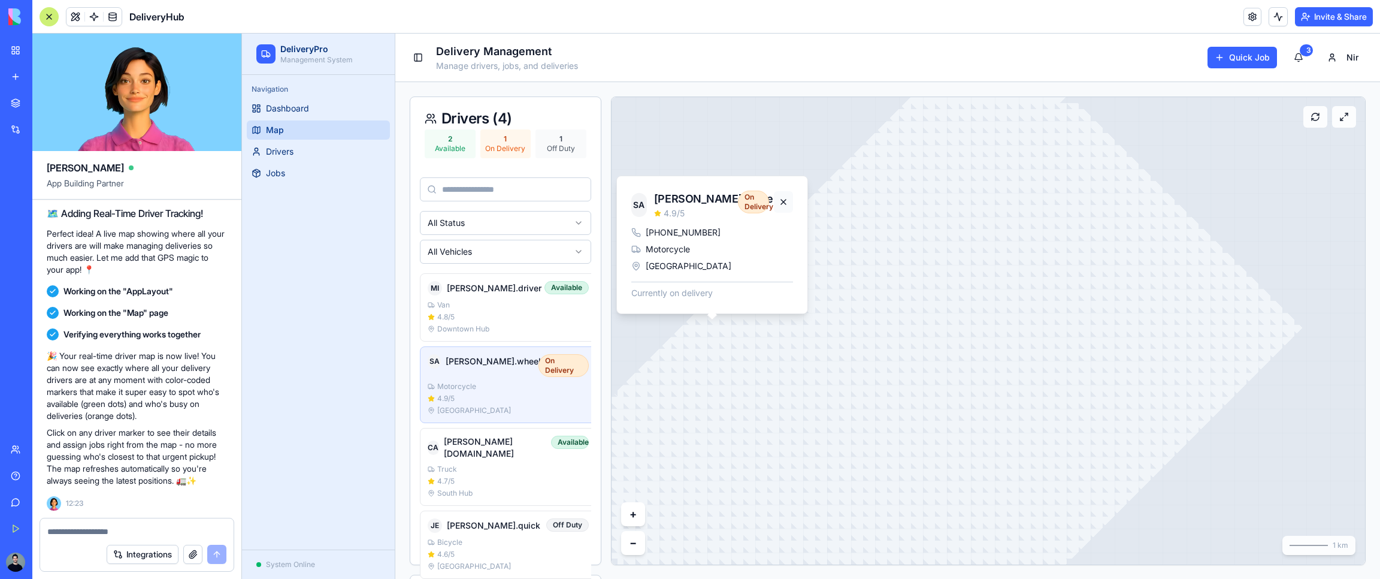
click at [779, 201] on button at bounding box center [783, 202] width 19 height 22
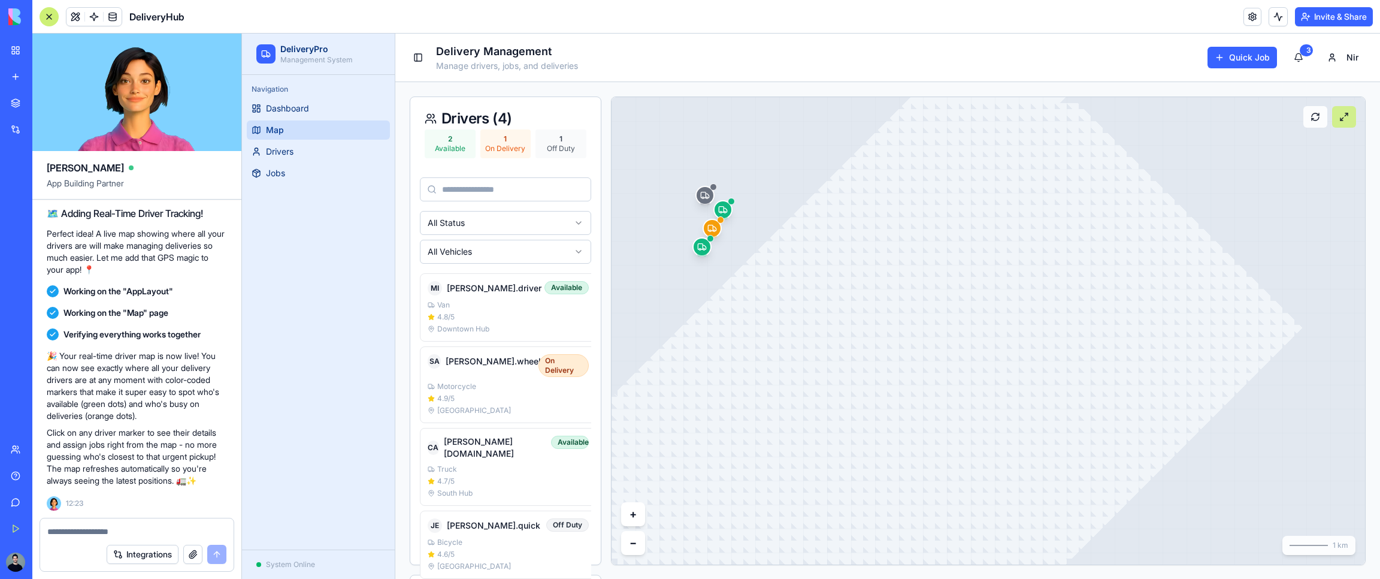
click at [1352, 120] on button at bounding box center [1344, 117] width 24 height 22
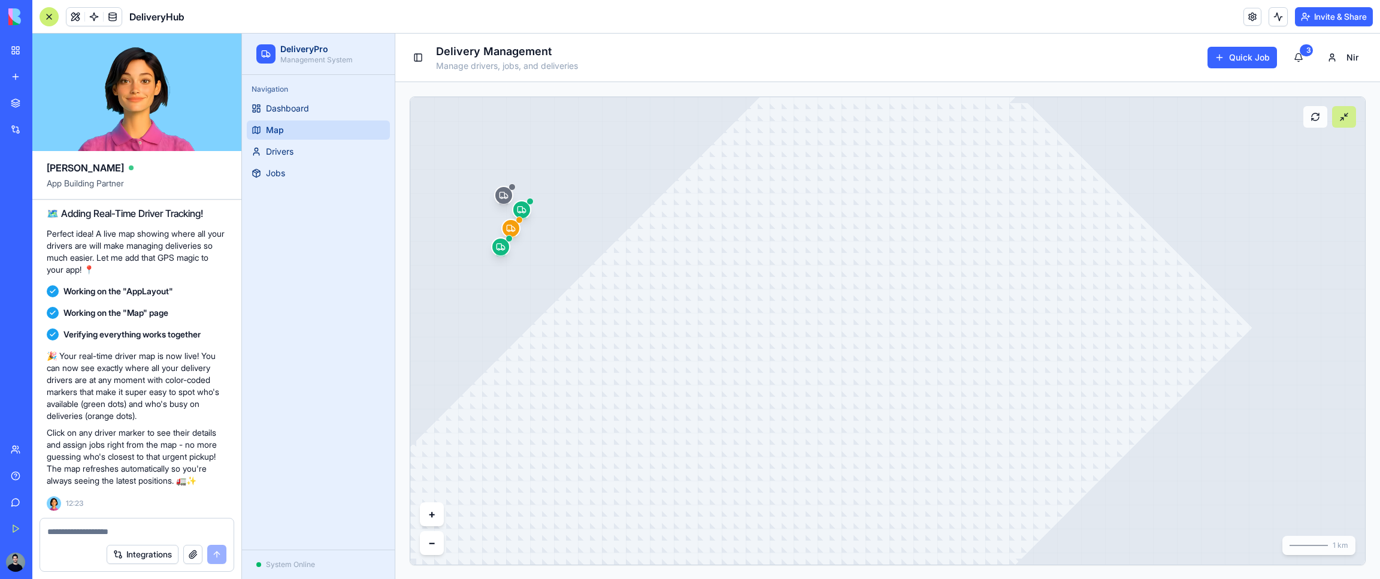
click at [1352, 120] on button at bounding box center [1344, 117] width 24 height 22
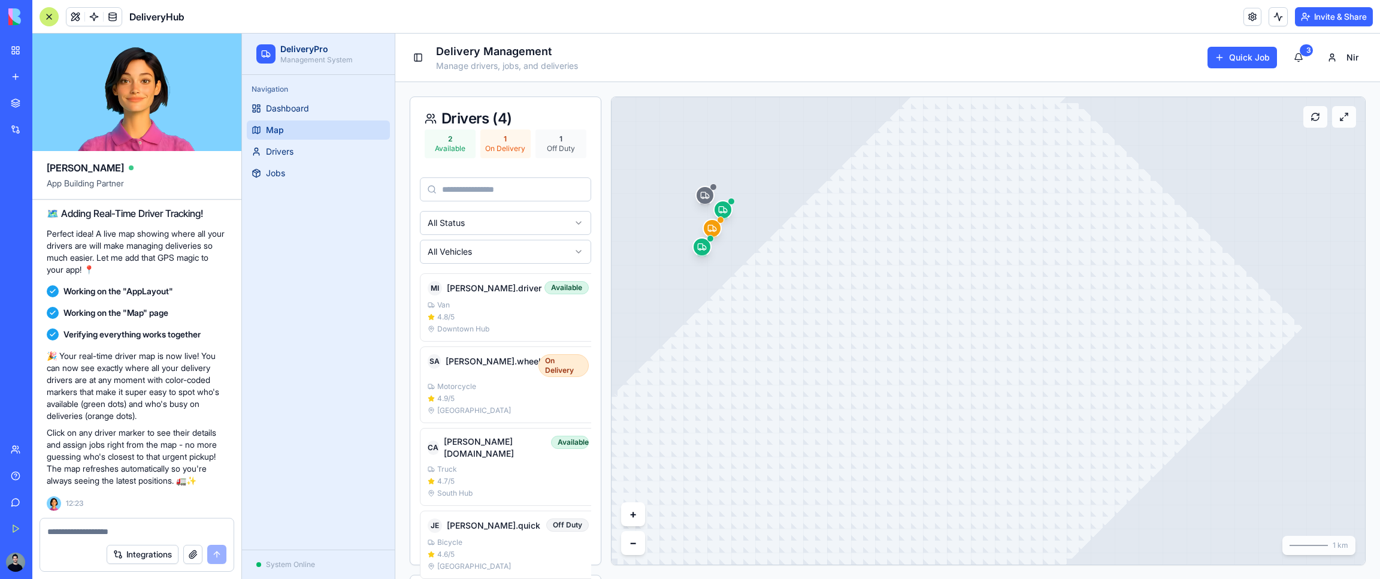
click at [415, 58] on button "Toggle Sidebar" at bounding box center [418, 57] width 17 height 17
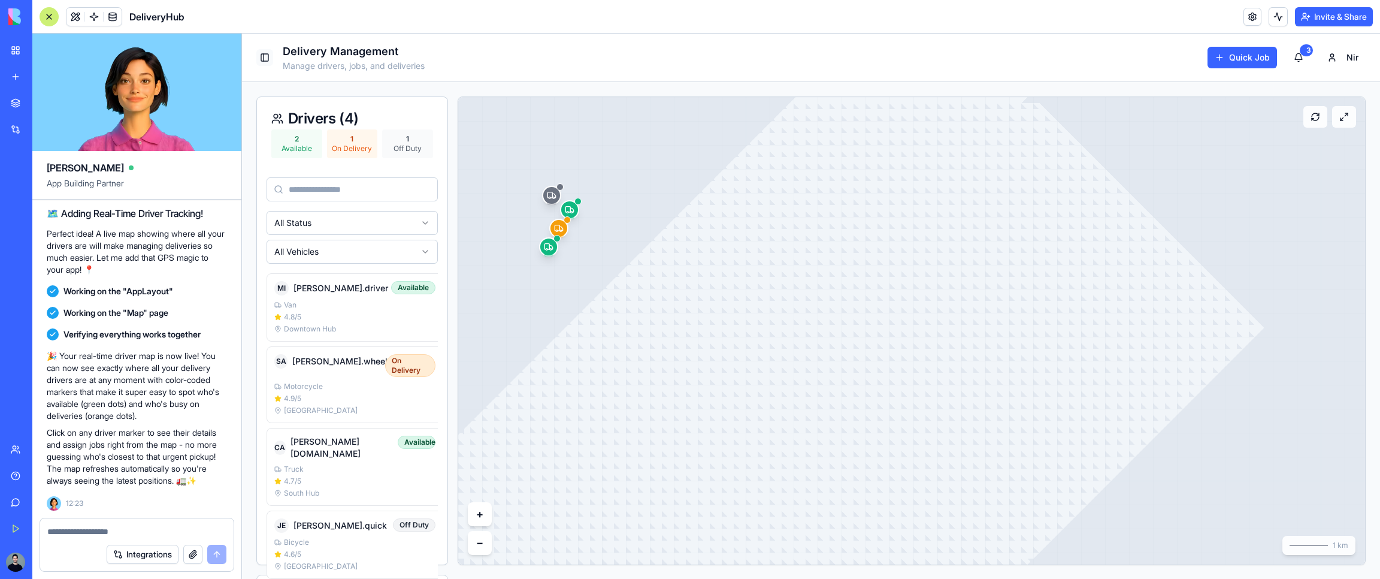
click at [271, 60] on button "Toggle Sidebar" at bounding box center [264, 57] width 17 height 17
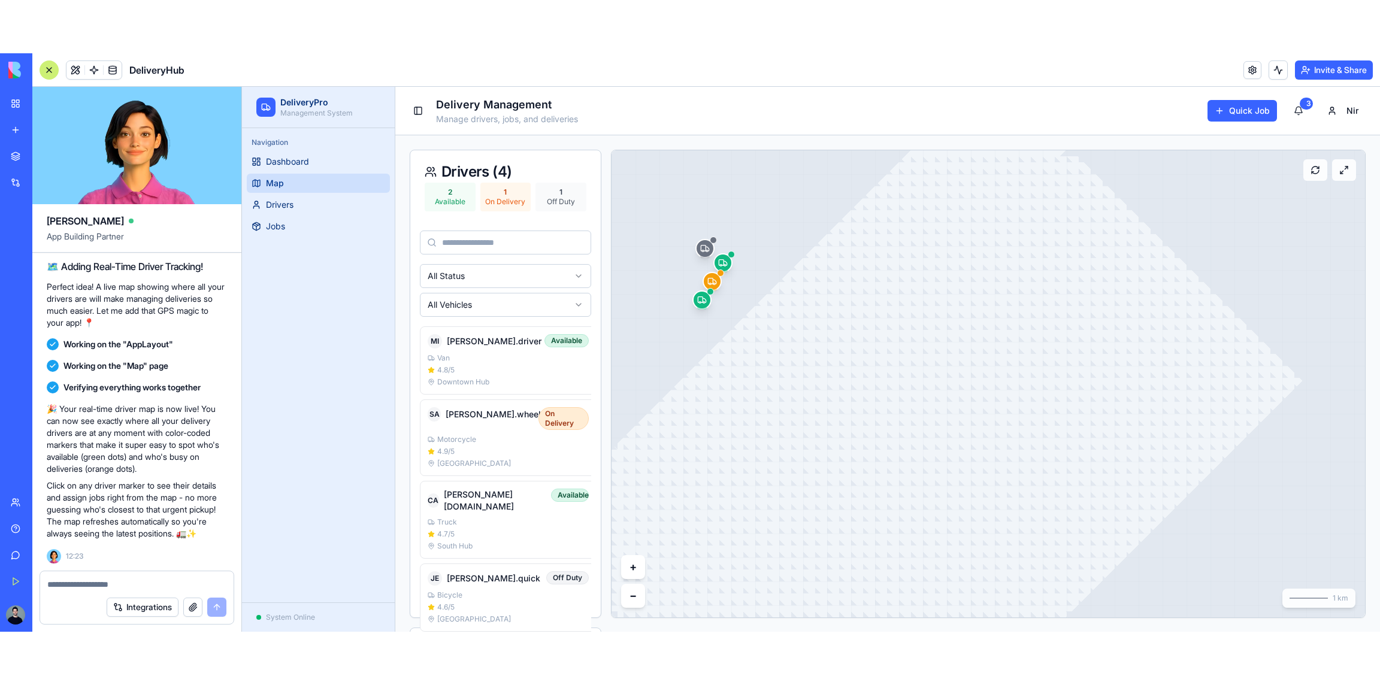
scroll to position [505, 0]
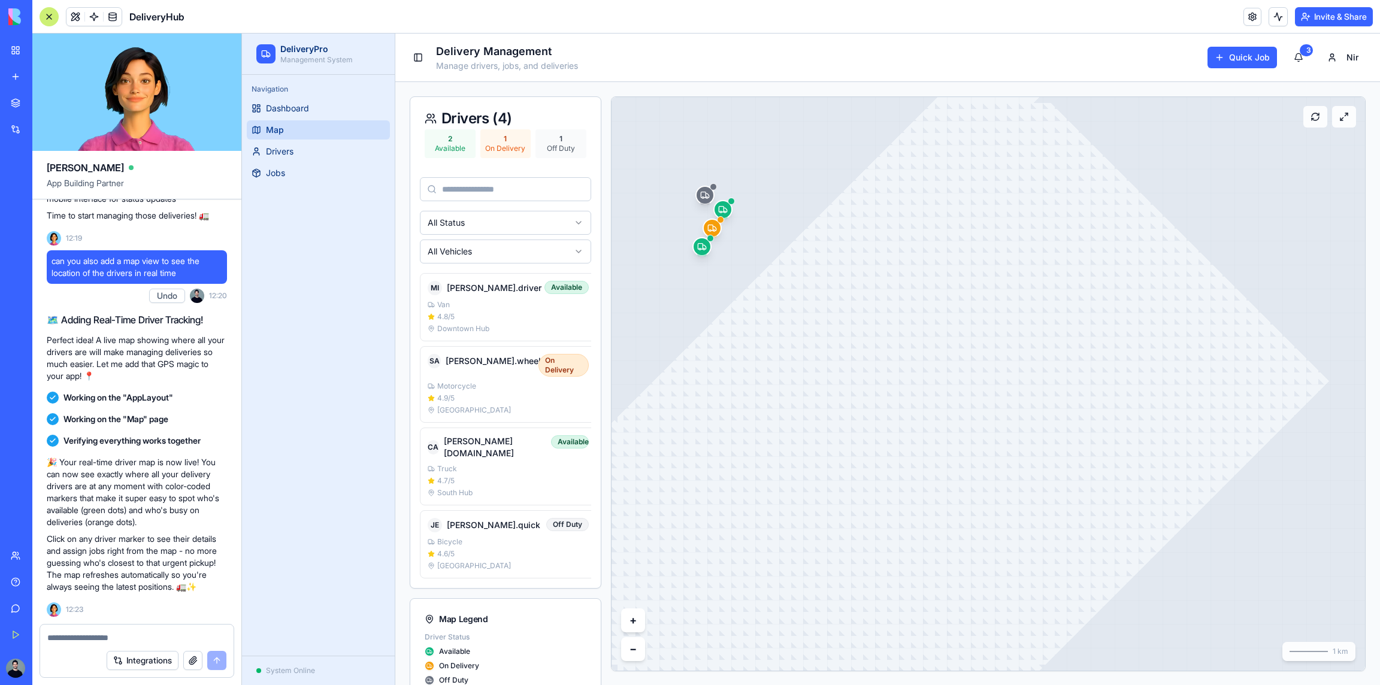
click at [494, 152] on div "On Delivery" at bounding box center [505, 149] width 41 height 10
click at [340, 161] on ul "Dashboard Map Drivers Jobs" at bounding box center [318, 141] width 143 height 84
click at [336, 155] on link "Drivers" at bounding box center [318, 151] width 143 height 19
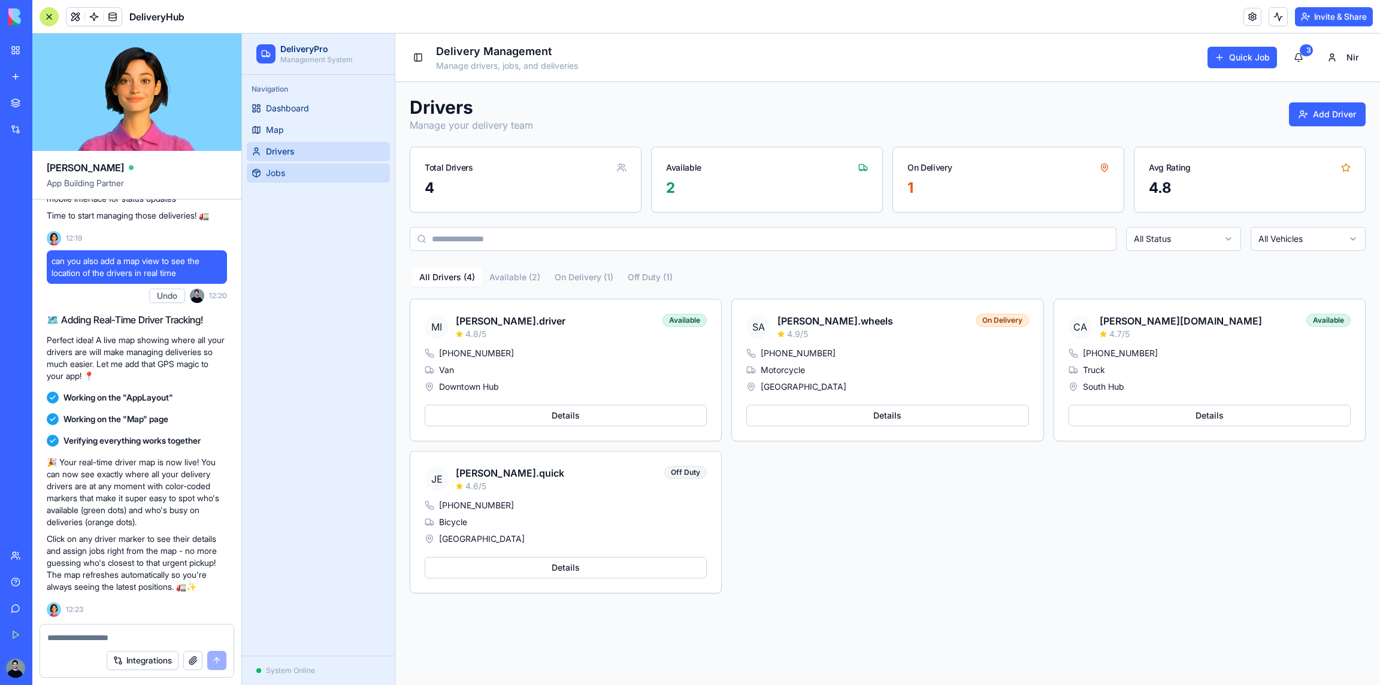
click at [333, 179] on link "Jobs" at bounding box center [318, 173] width 143 height 19
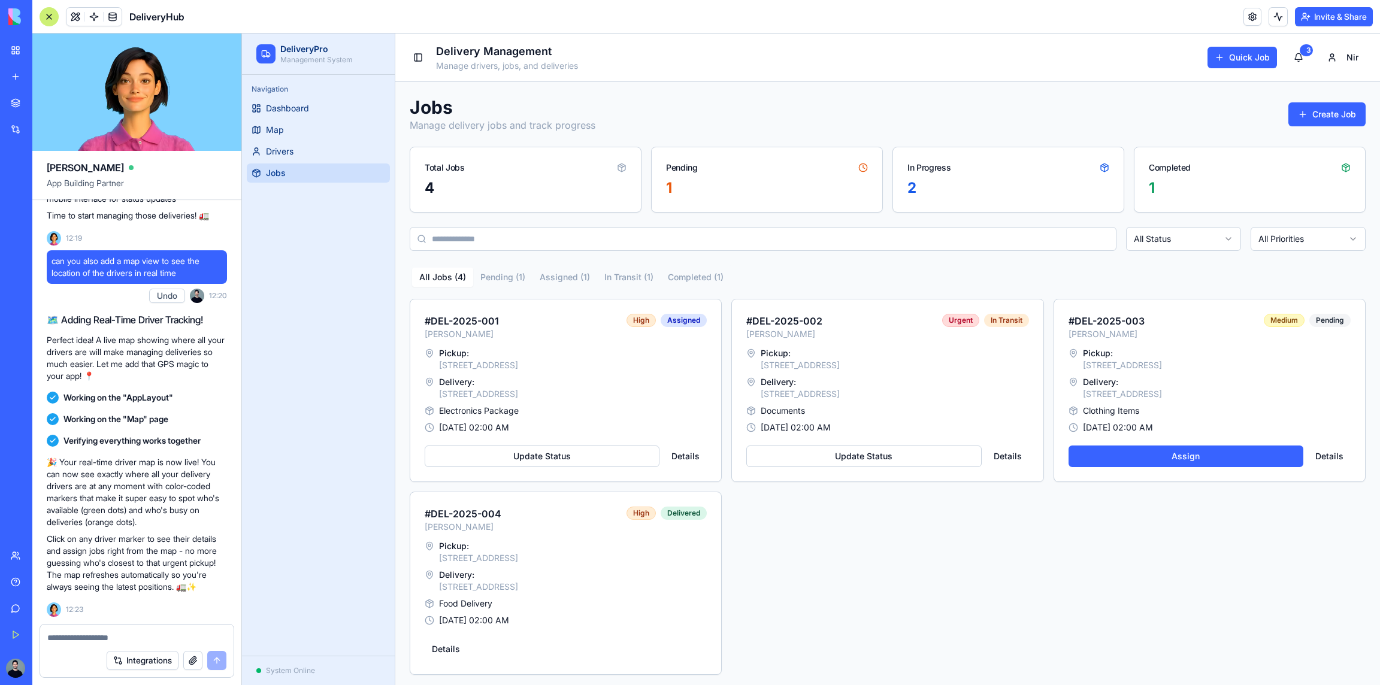
click at [15, 47] on link "My Workspace" at bounding box center [28, 50] width 48 height 24
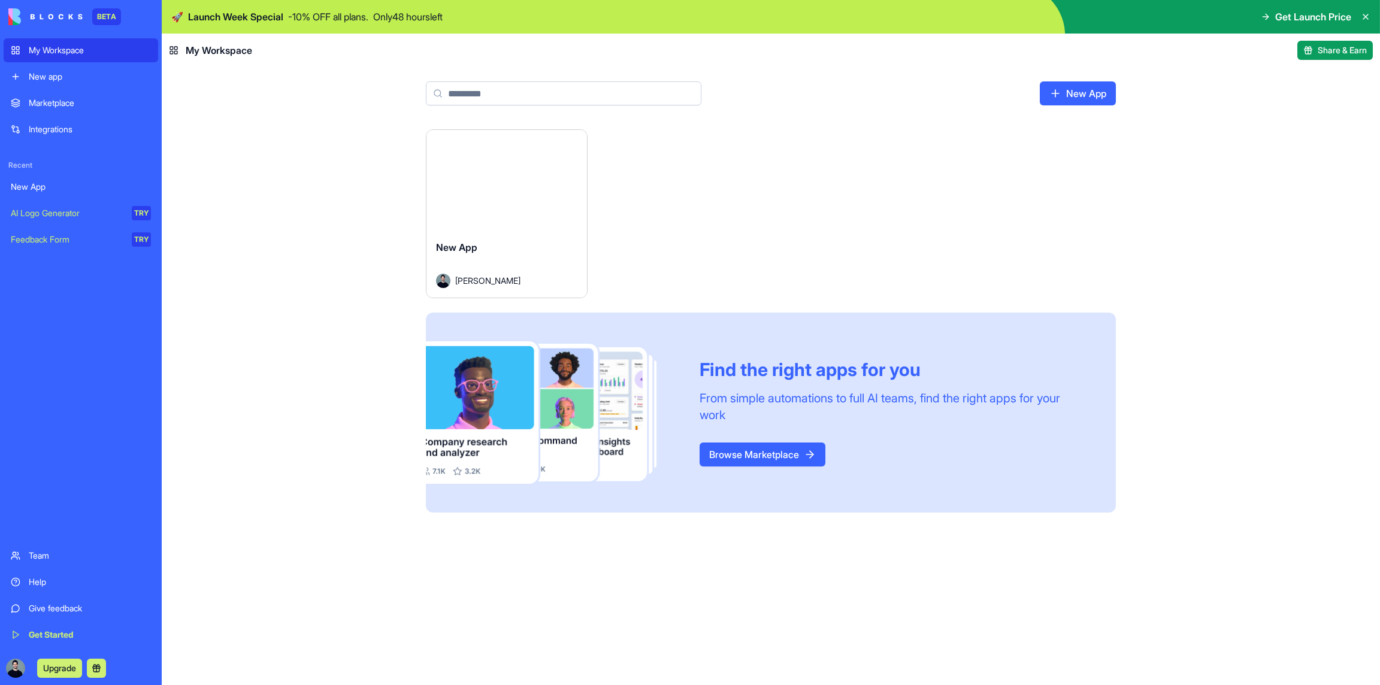
click at [496, 220] on div "Launch" at bounding box center [507, 180] width 161 height 101
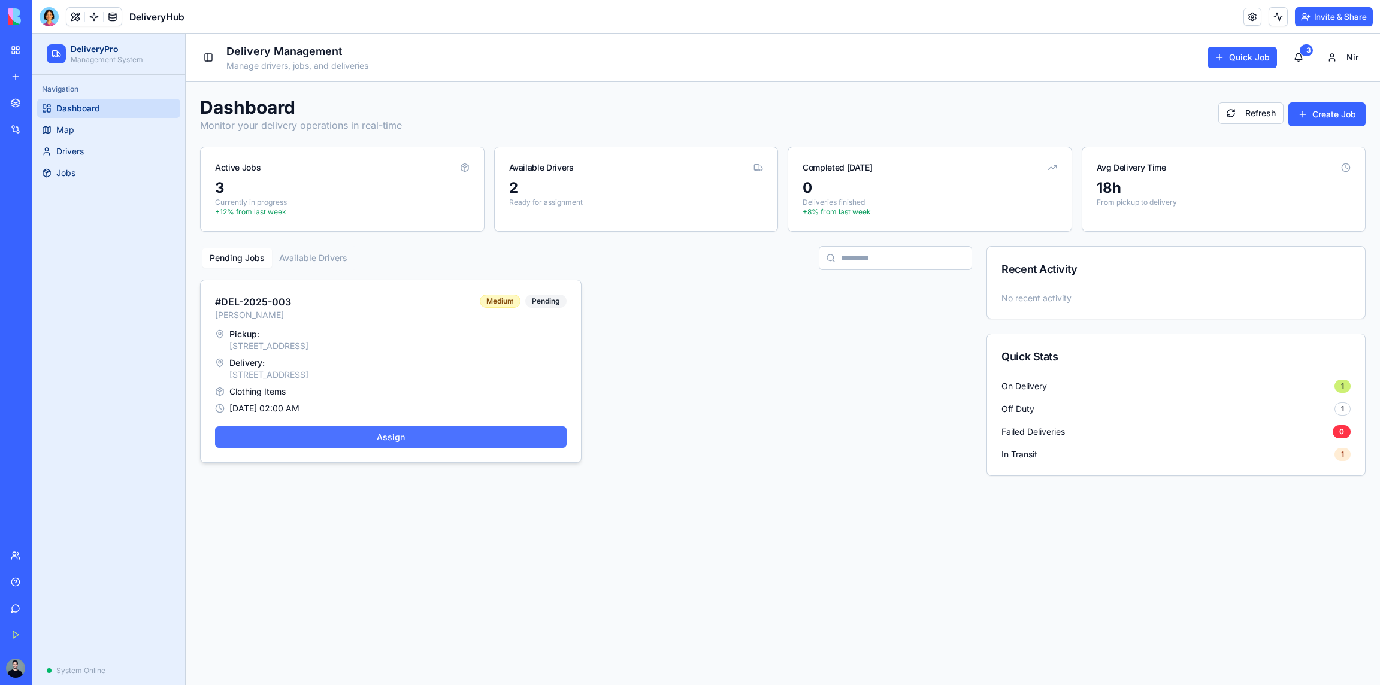
click at [465, 433] on button "Assign" at bounding box center [391, 438] width 352 height 22
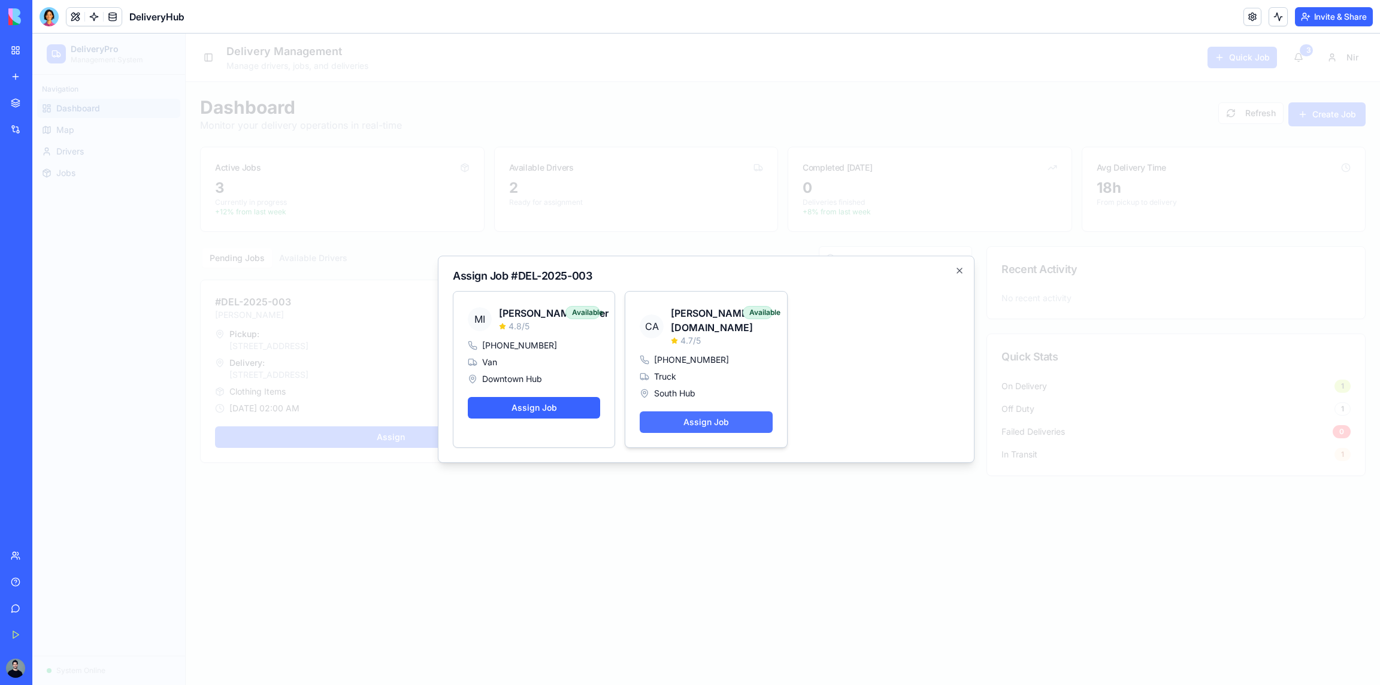
click at [698, 417] on button "Assign Job" at bounding box center [706, 423] width 132 height 22
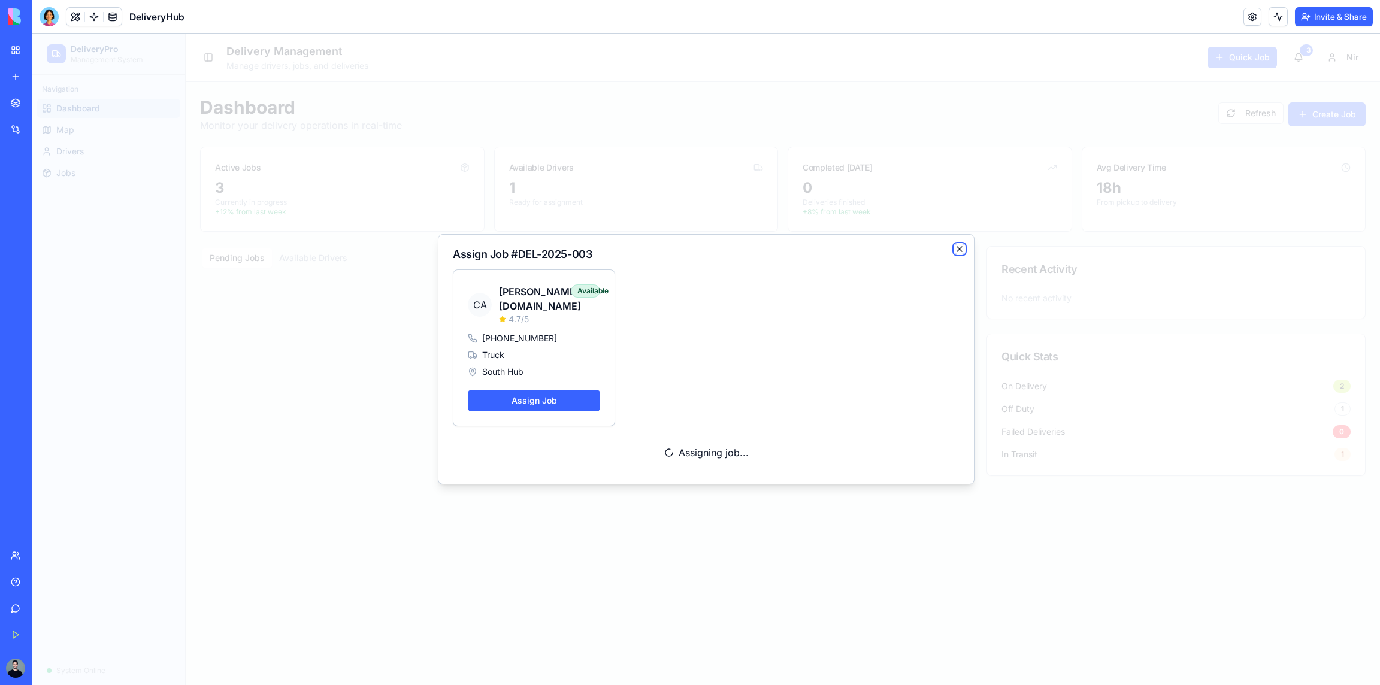
click at [957, 254] on icon "button" at bounding box center [960, 249] width 10 height 10
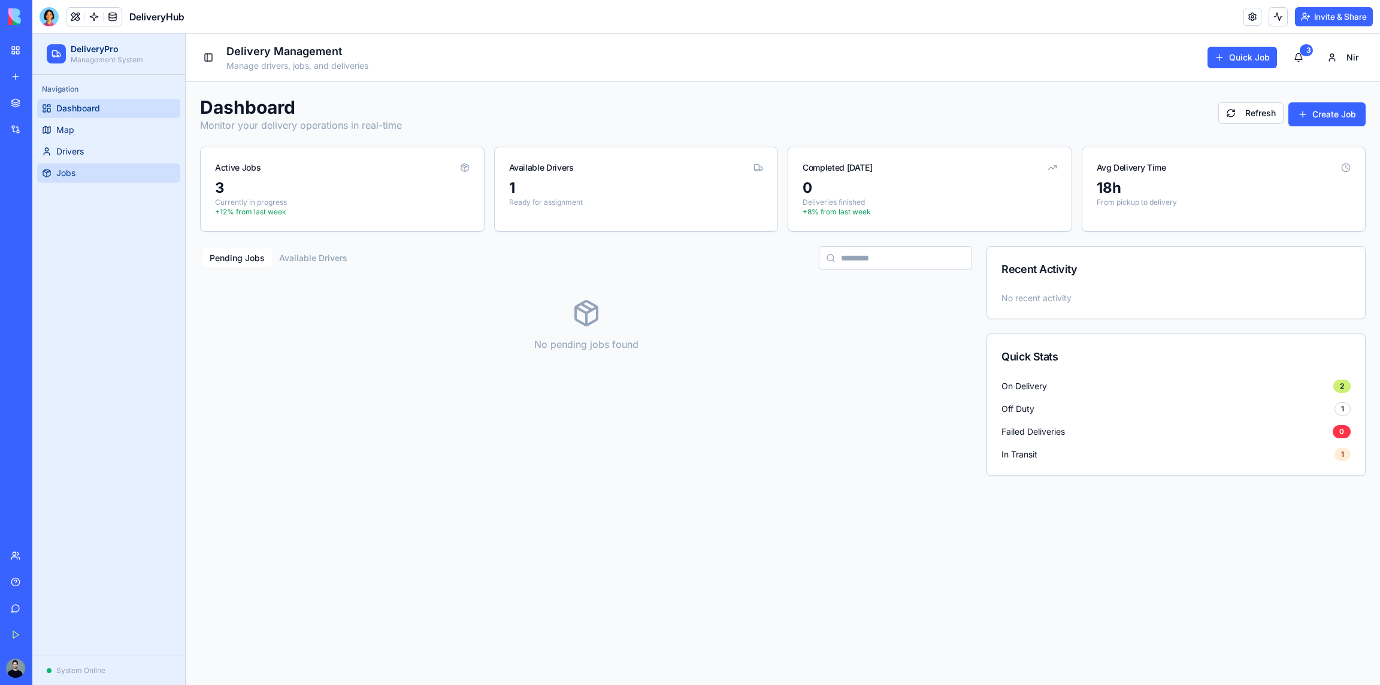
click at [93, 170] on link "Jobs" at bounding box center [108, 173] width 143 height 19
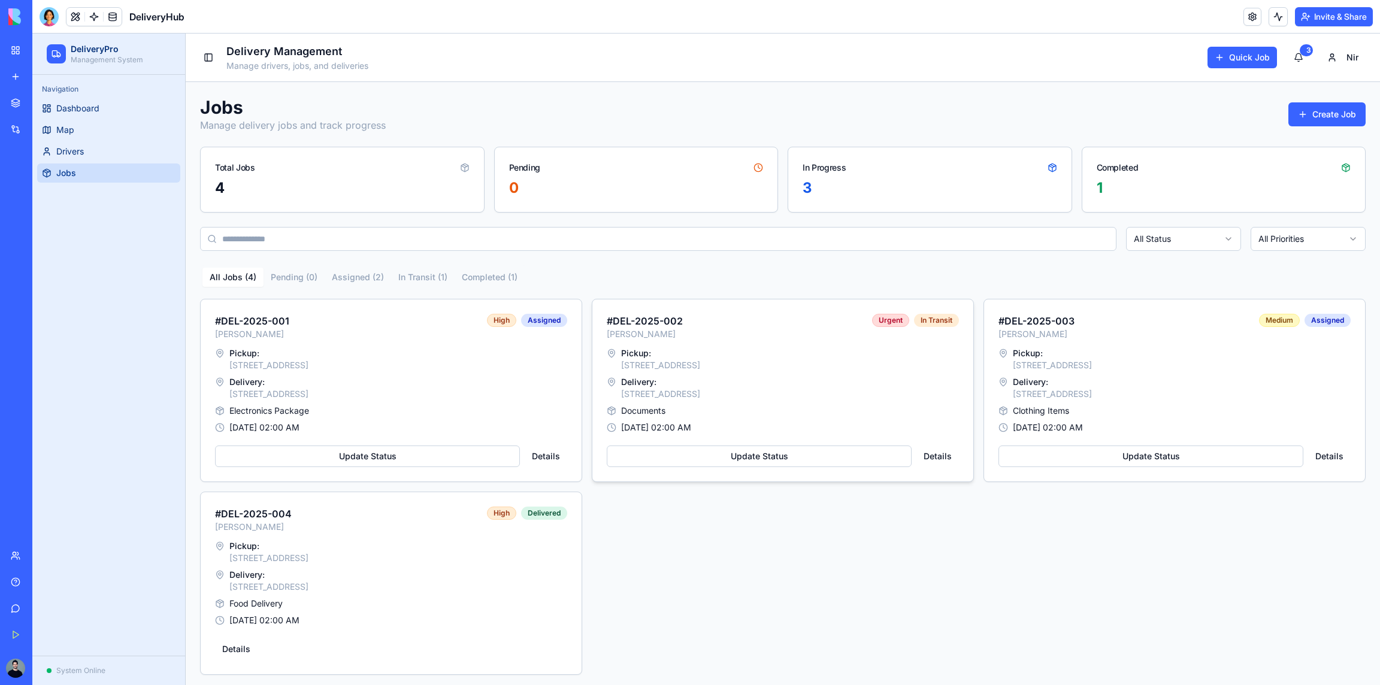
click at [882, 365] on div "Pickup: [STREET_ADDRESS]" at bounding box center [783, 360] width 352 height 24
click at [854, 361] on div "Pickup: [STREET_ADDRESS]" at bounding box center [783, 360] width 352 height 24
click at [848, 329] on div "# DEL-2025-002 [PERSON_NAME] Urgent In Transit" at bounding box center [783, 327] width 352 height 26
click at [939, 455] on button "Details" at bounding box center [938, 457] width 43 height 22
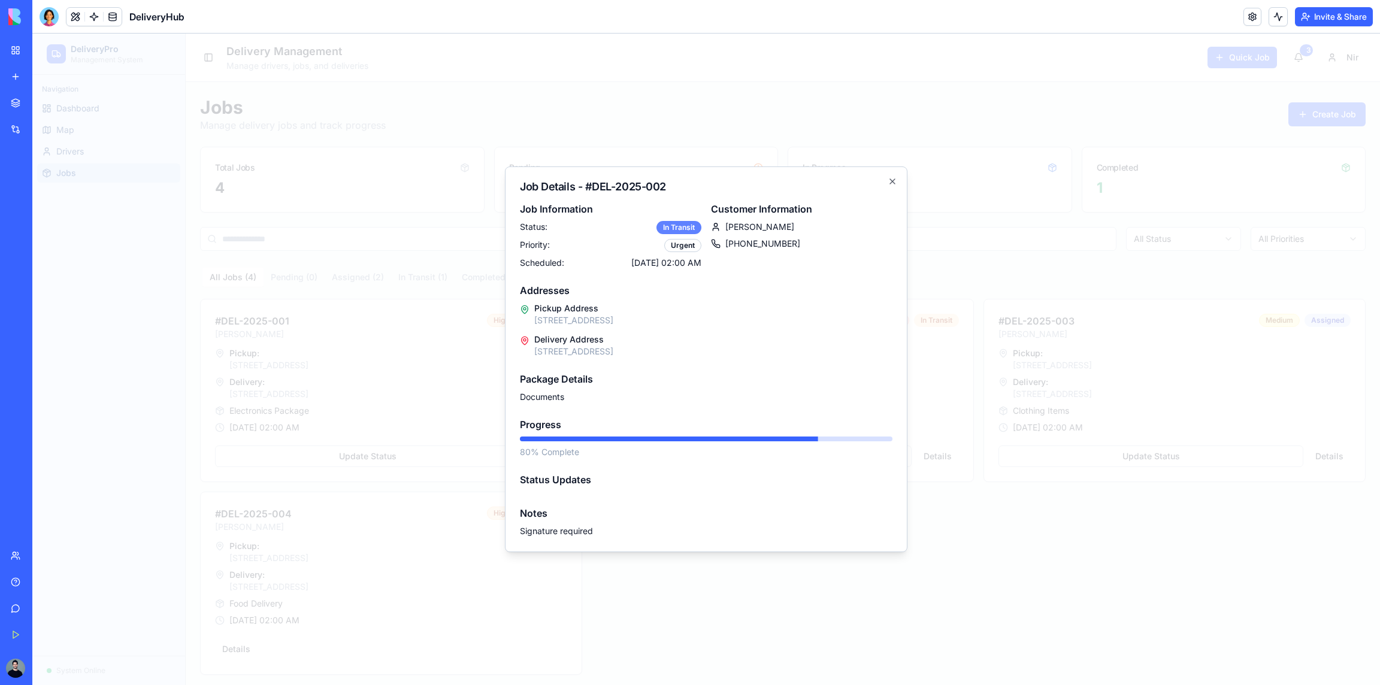
click at [678, 232] on div "In Transit" at bounding box center [679, 227] width 45 height 13
click at [691, 249] on div "Urgent" at bounding box center [682, 245] width 37 height 13
click at [729, 227] on span "[PERSON_NAME]" at bounding box center [760, 227] width 69 height 12
click at [899, 179] on div "Job Details - # DEL-2025-002 Job Information Status: In Transit Priority: Urgen…" at bounding box center [706, 360] width 403 height 386
click at [898, 178] on div "Job Details - # DEL-2025-002 Job Information Status: In Transit Priority: Urgen…" at bounding box center [706, 360] width 403 height 386
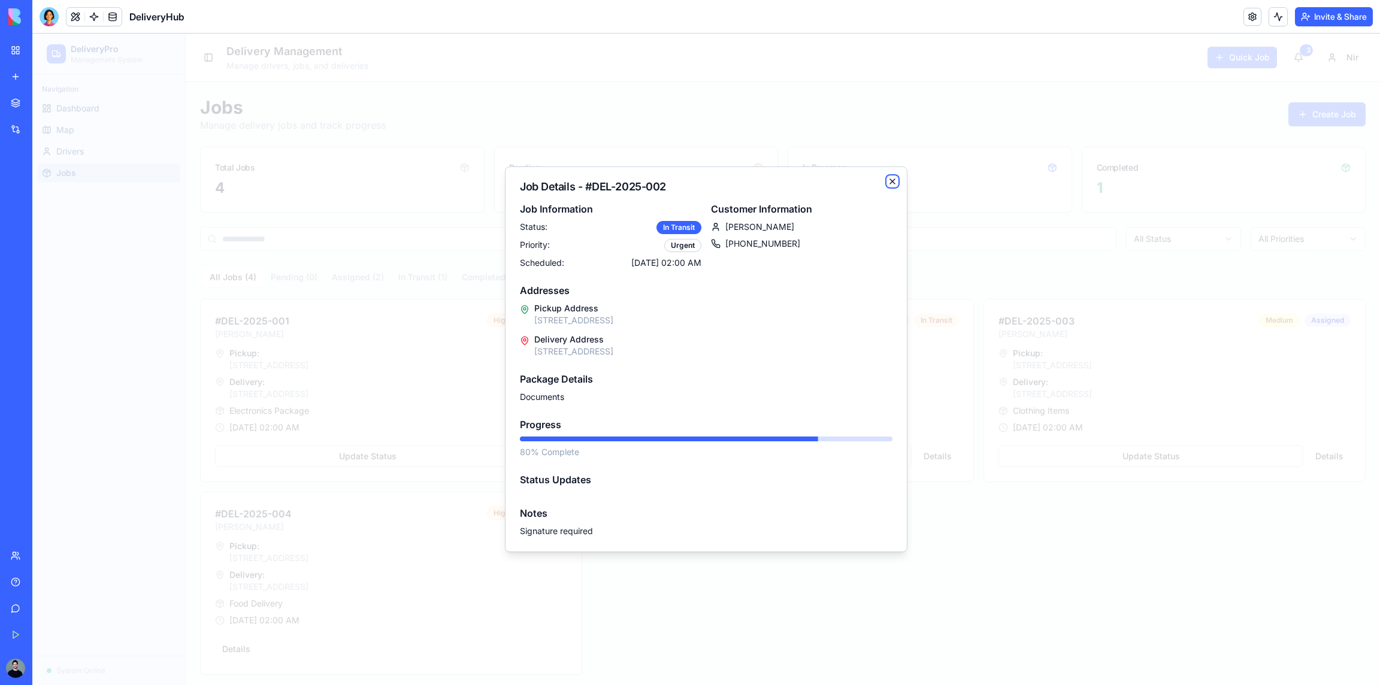
click at [892, 181] on icon "button" at bounding box center [893, 182] width 10 height 10
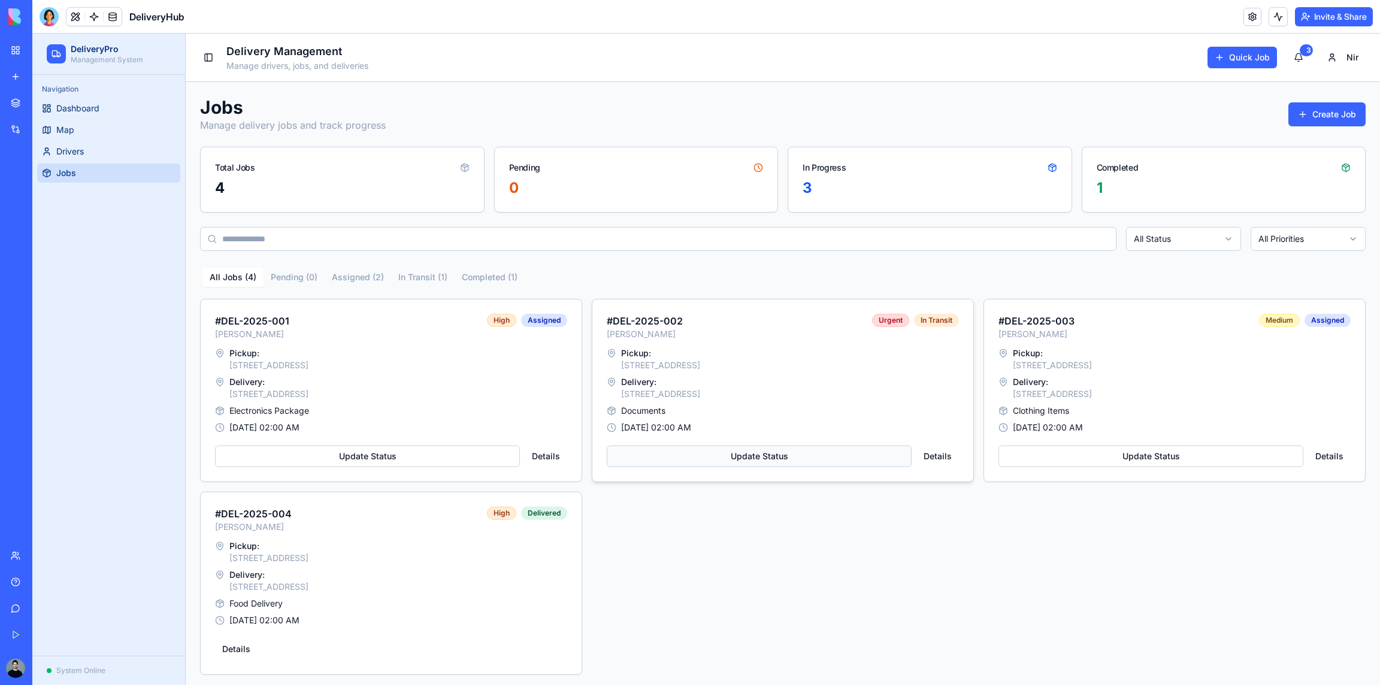
drag, startPoint x: 836, startPoint y: 408, endPoint x: 748, endPoint y: 460, distance: 102.0
click at [836, 408] on div "Documents" at bounding box center [783, 411] width 352 height 12
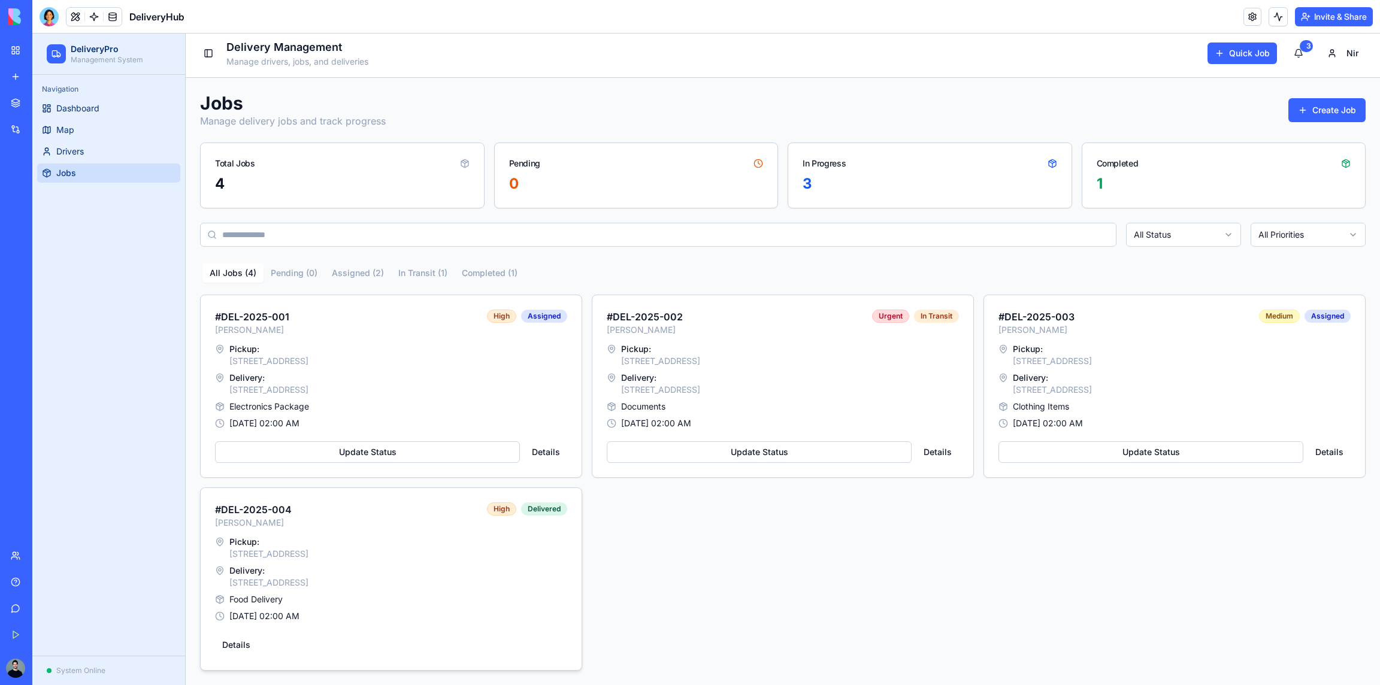
click at [430, 574] on div "Delivery: [STREET_ADDRESS]" at bounding box center [391, 577] width 352 height 24
click at [1327, 109] on button "Create Job" at bounding box center [1327, 110] width 77 height 24
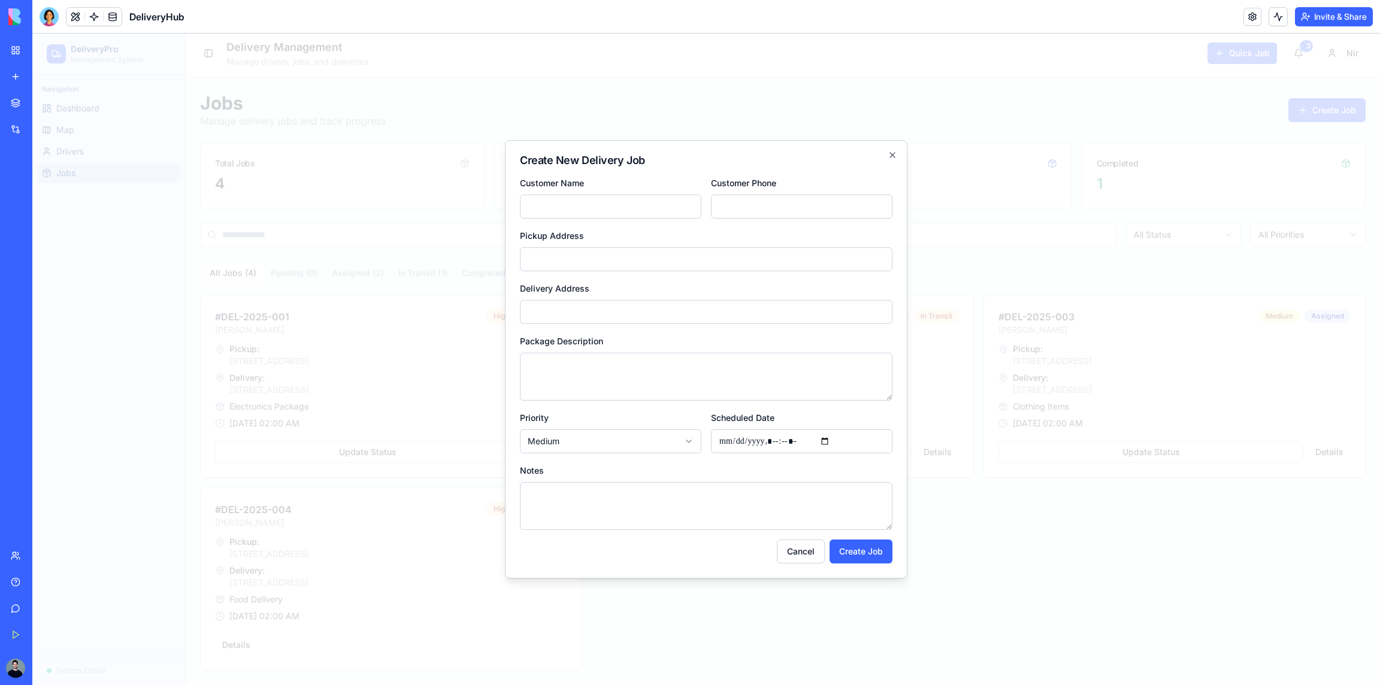
click at [621, 210] on input "Customer Name" at bounding box center [611, 207] width 182 height 24
drag, startPoint x: 618, startPoint y: 261, endPoint x: 629, endPoint y: 292, distance: 32.4
click at [618, 261] on input "Pickup Address" at bounding box center [706, 259] width 373 height 24
click at [646, 440] on body "DeliveryPro Management System Navigation Dashboard Map Drivers Jobs System Onli…" at bounding box center [706, 357] width 1348 height 656
click at [699, 368] on body "DeliveryPro Management System Navigation Dashboard Map Drivers Jobs System Onli…" at bounding box center [706, 357] width 1348 height 656
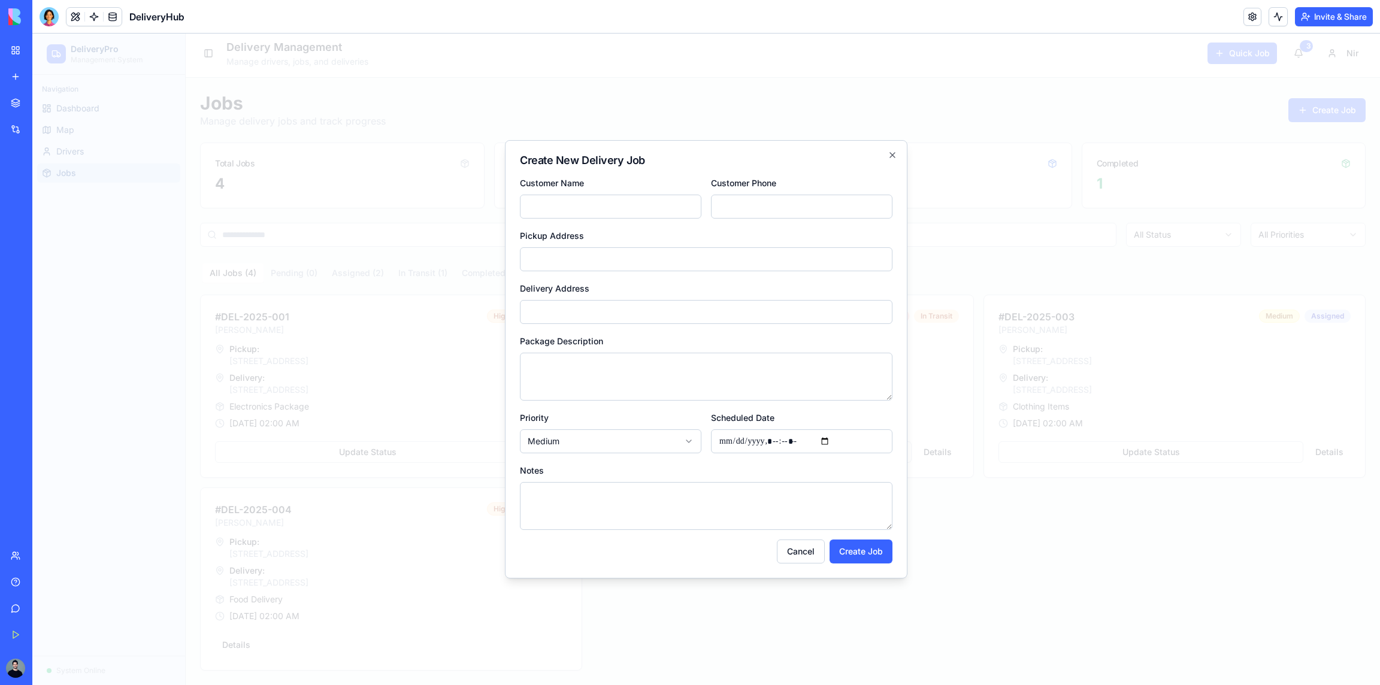
click at [798, 538] on form "Customer Name Customer Phone Pickup Address Delivery Address Package Descriptio…" at bounding box center [706, 370] width 373 height 388
click at [803, 546] on button "Cancel" at bounding box center [801, 552] width 48 height 24
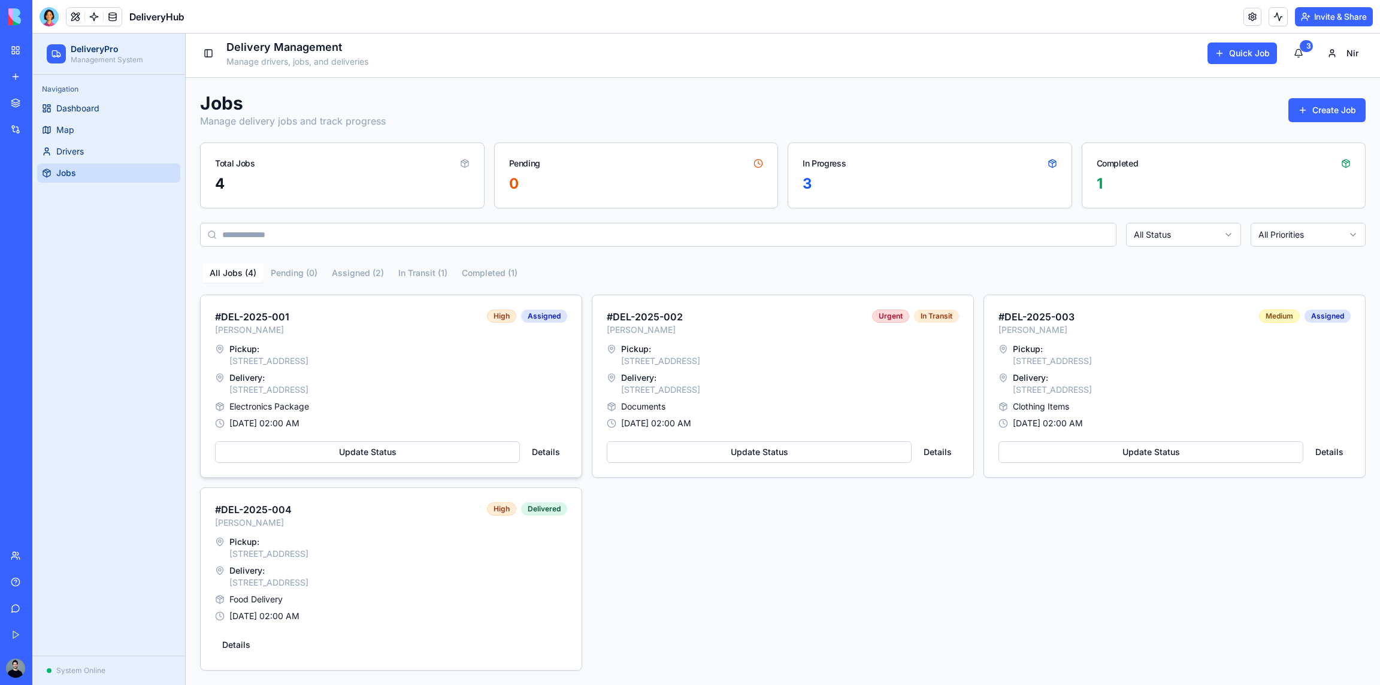
click at [449, 439] on div "Update Status Details" at bounding box center [391, 450] width 352 height 26
click at [447, 445] on button "Update Status" at bounding box center [367, 453] width 305 height 22
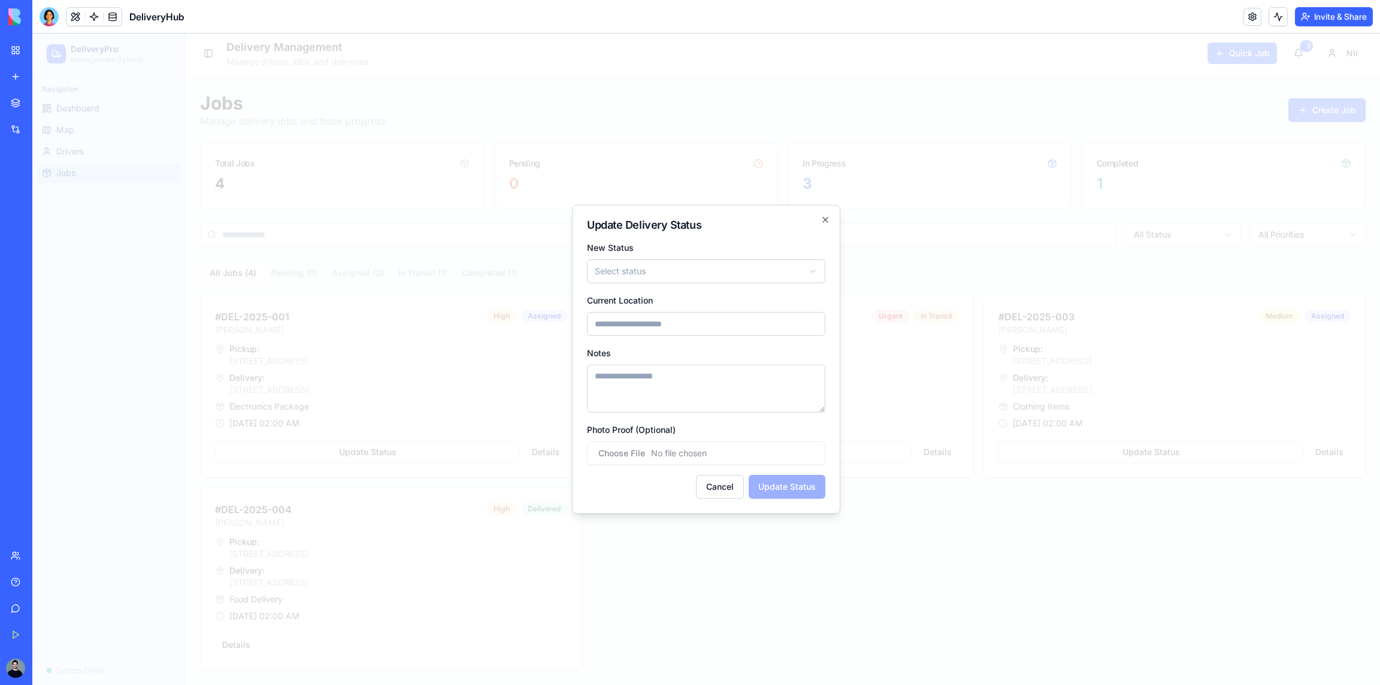
click at [685, 454] on input "Photo Proof (Optional)" at bounding box center [706, 454] width 238 height 24
click at [724, 282] on body "DeliveryPro Management System Navigation Dashboard Map Drivers Jobs System Onli…" at bounding box center [706, 357] width 1348 height 656
click at [778, 485] on button "Update Status" at bounding box center [787, 487] width 77 height 24
click at [700, 324] on input "Current Location" at bounding box center [706, 324] width 238 height 24
click at [693, 327] on input "Current Location" at bounding box center [706, 324] width 238 height 24
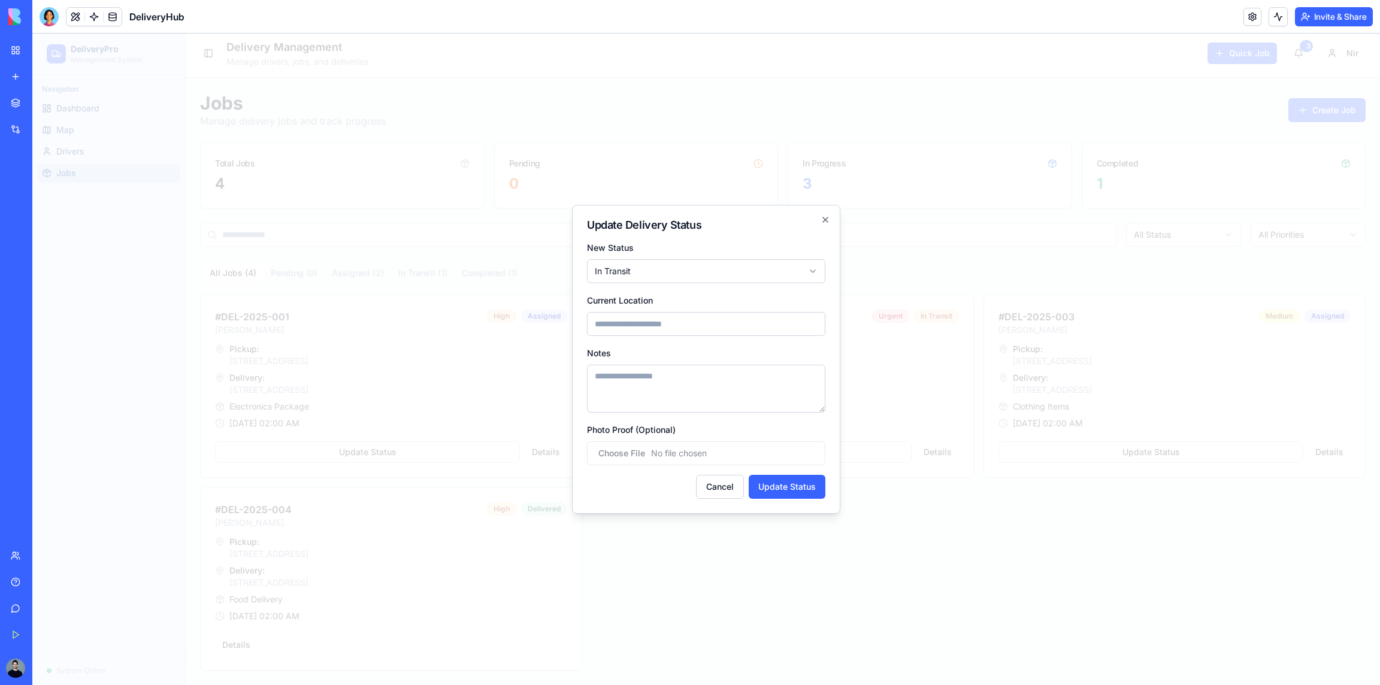
click at [693, 327] on input "Current Location" at bounding box center [706, 324] width 238 height 24
click at [729, 483] on button "Cancel" at bounding box center [720, 487] width 48 height 24
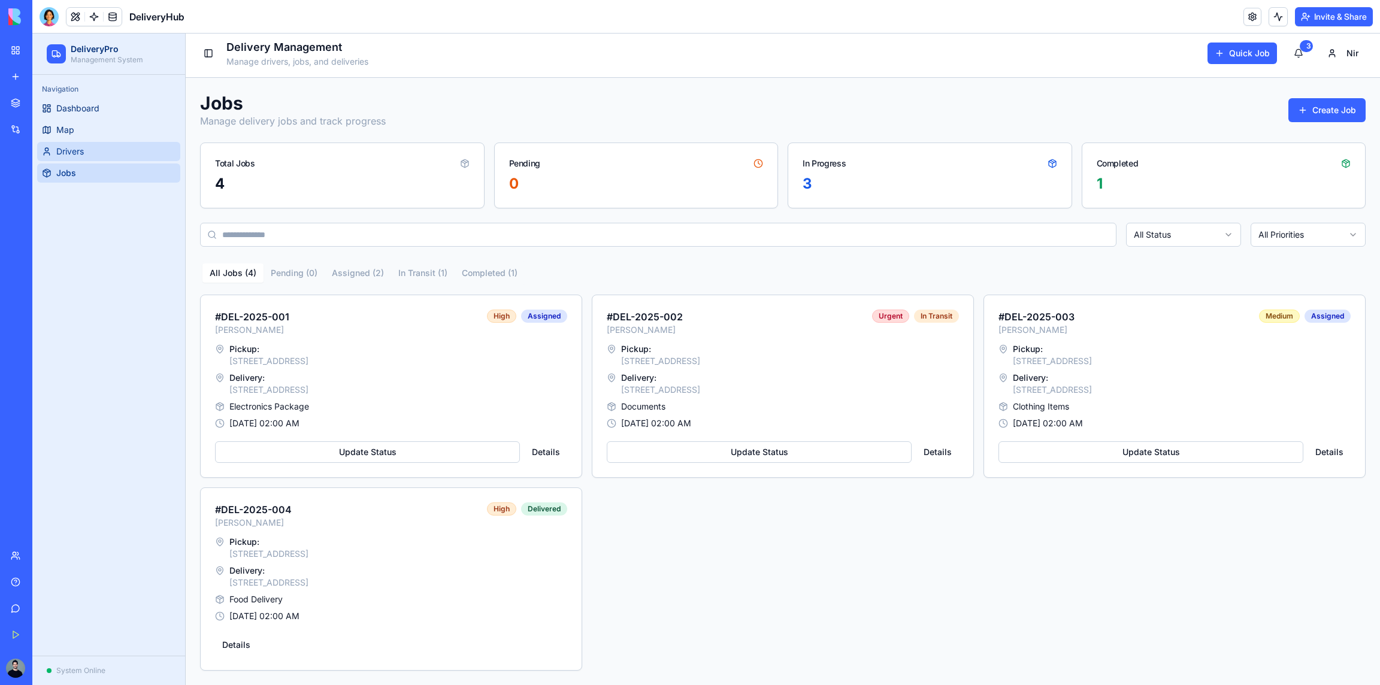
click at [61, 155] on span "Drivers" at bounding box center [70, 152] width 28 height 12
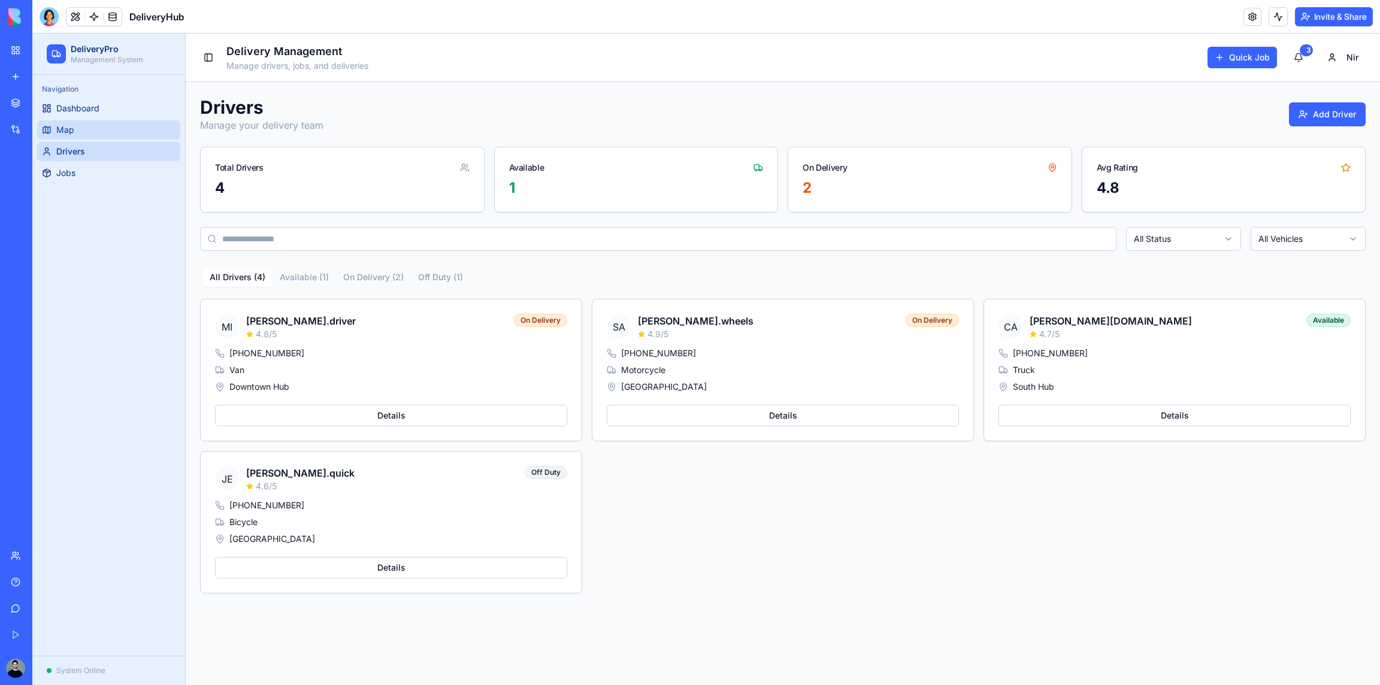
click at [64, 132] on span "Map" at bounding box center [65, 130] width 18 height 12
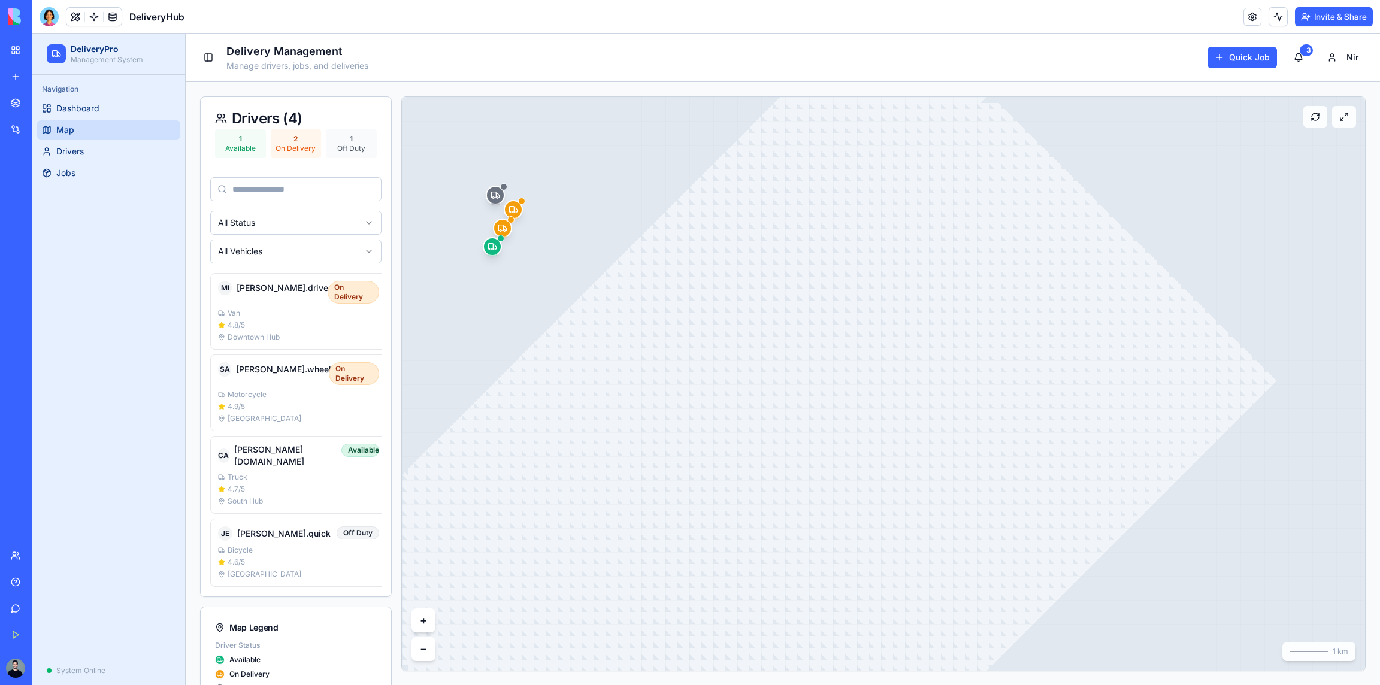
click at [21, 50] on link "My Workspace" at bounding box center [28, 50] width 48 height 24
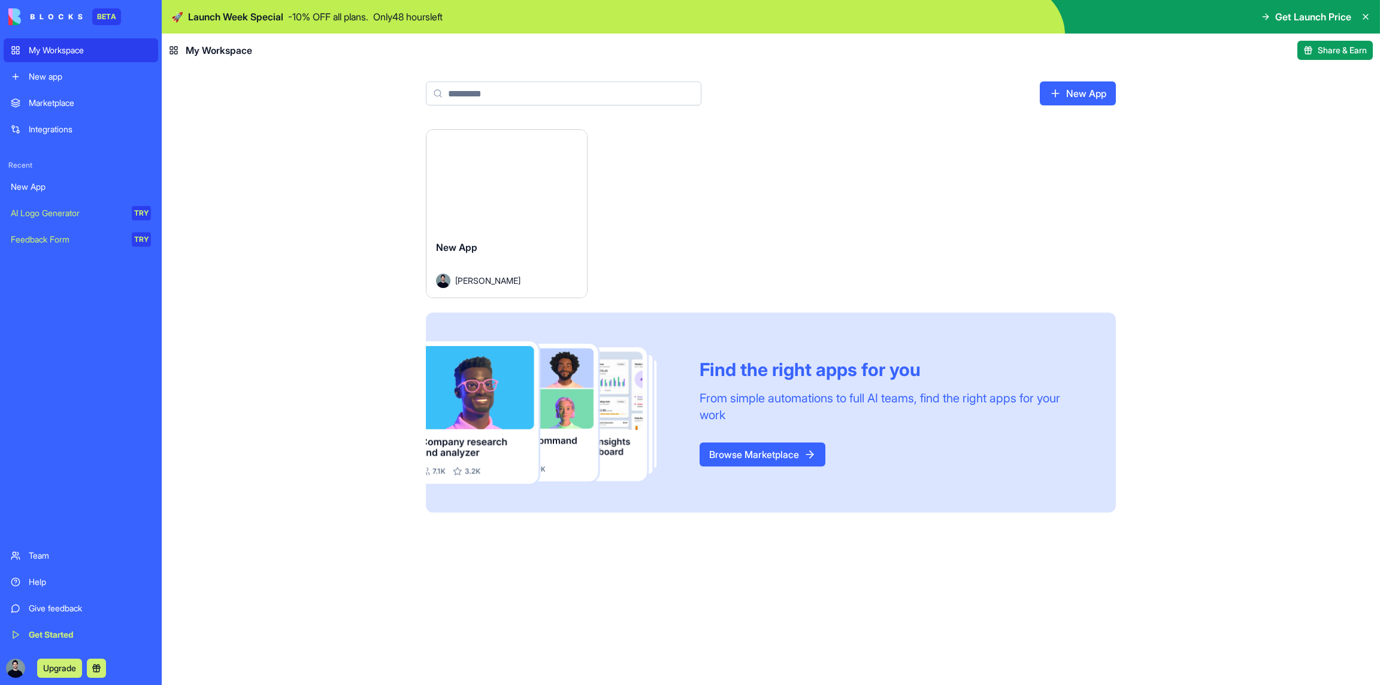
click at [77, 77] on div "New app" at bounding box center [90, 77] width 122 height 12
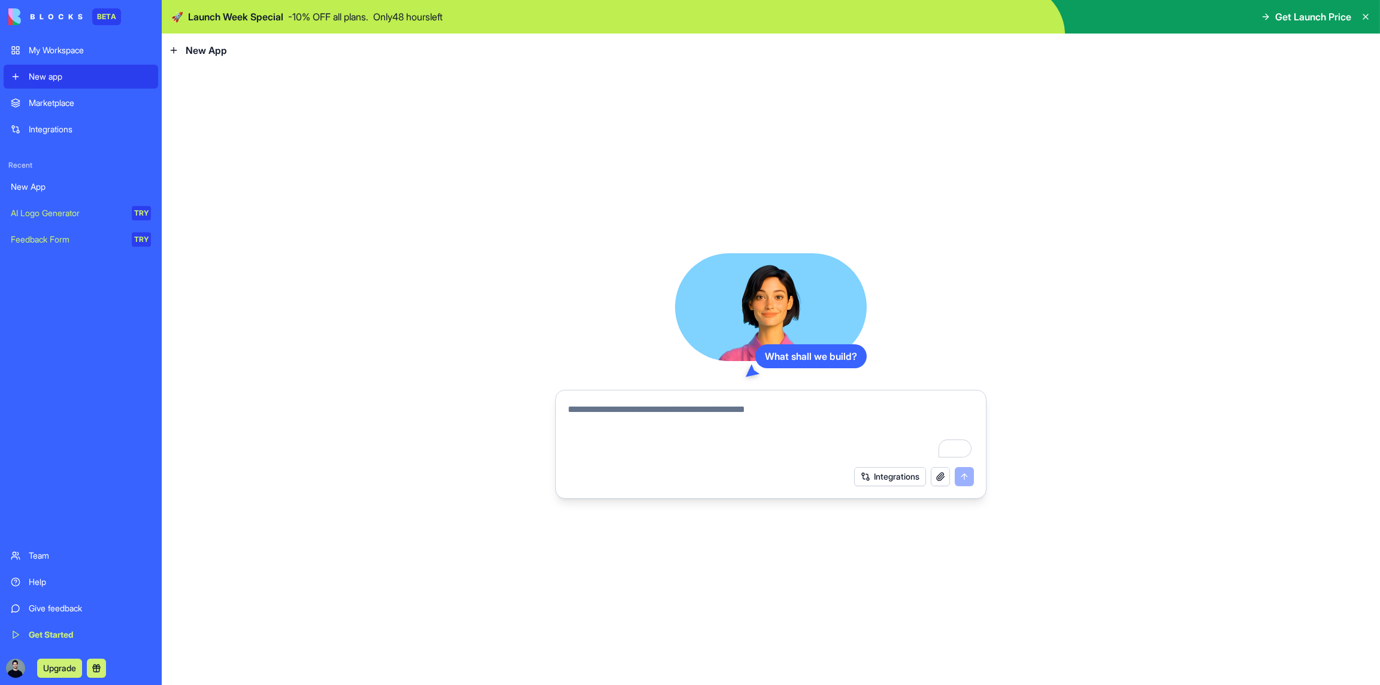
drag, startPoint x: 40, startPoint y: 582, endPoint x: 51, endPoint y: 581, distance: 10.9
click at [40, 582] on div "Help" at bounding box center [90, 582] width 122 height 12
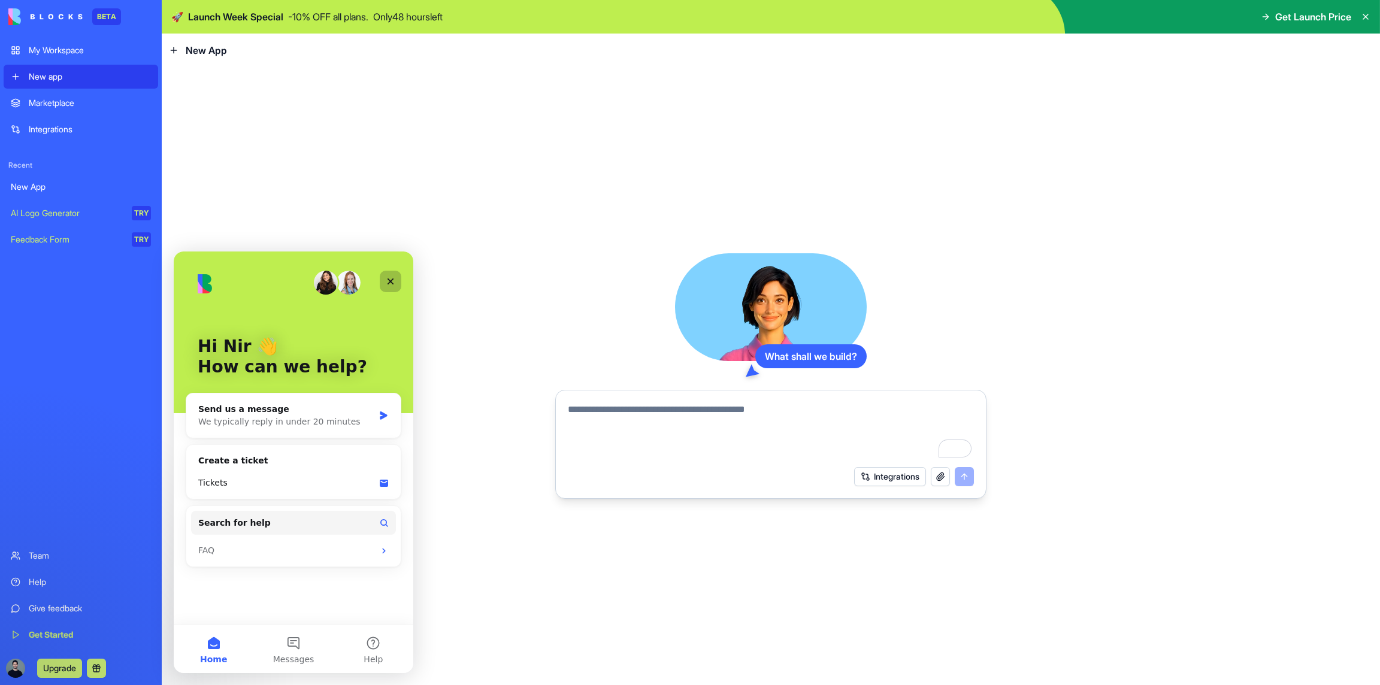
click at [398, 279] on div "Close" at bounding box center [391, 282] width 22 height 22
